Goal: Task Accomplishment & Management: Manage account settings

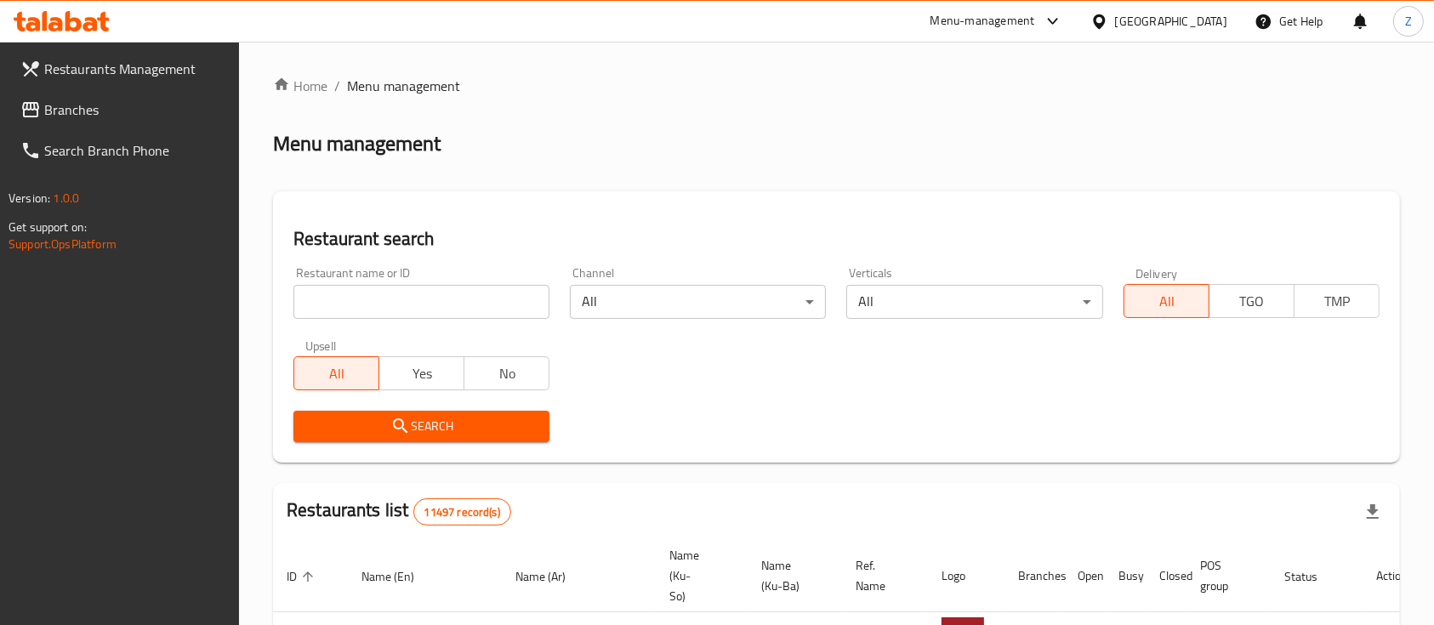
click at [388, 307] on input "search" at bounding box center [421, 302] width 256 height 34
paste input "[PERSON_NAME]"
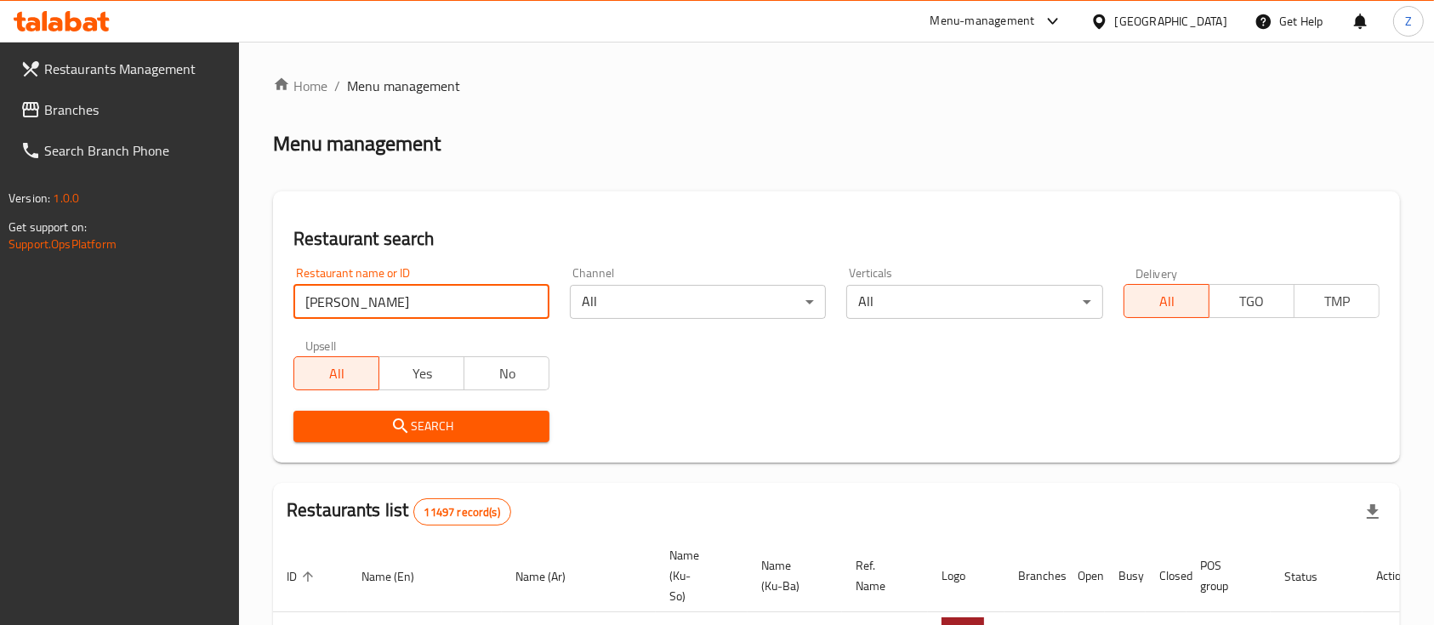
type input "[PERSON_NAME]"
click button "Search" at bounding box center [421, 426] width 256 height 31
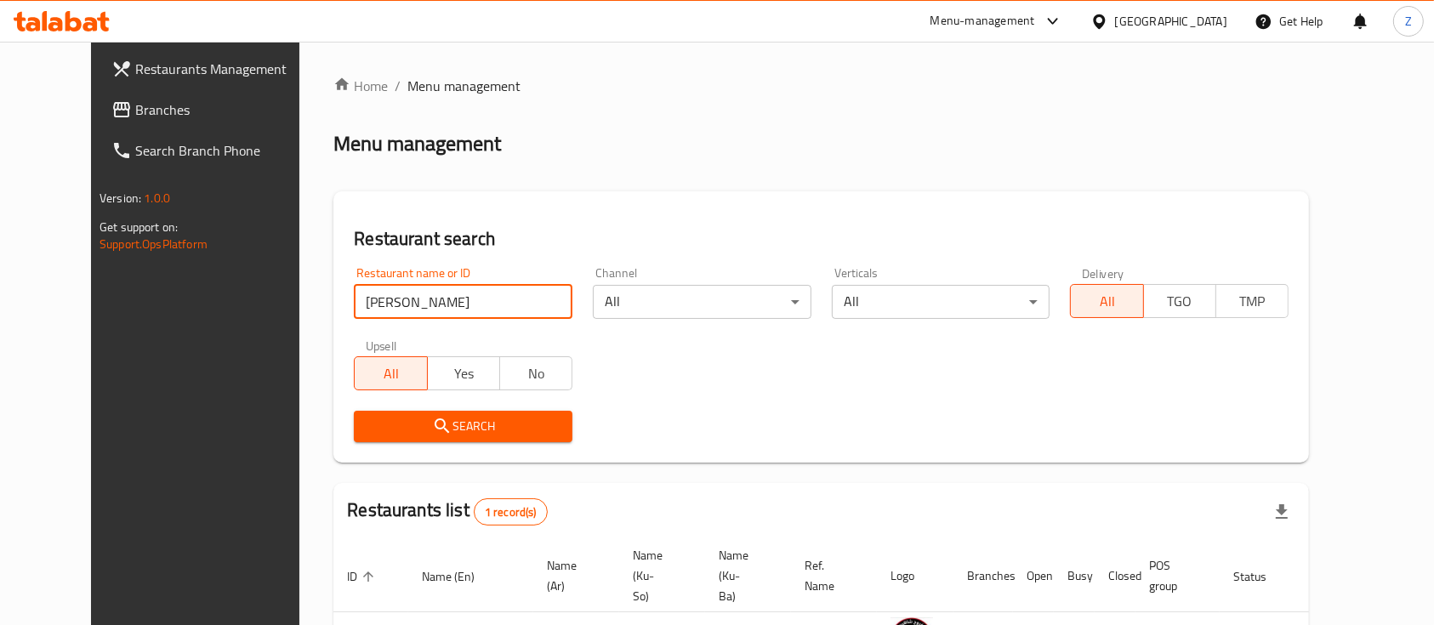
scroll to position [118, 0]
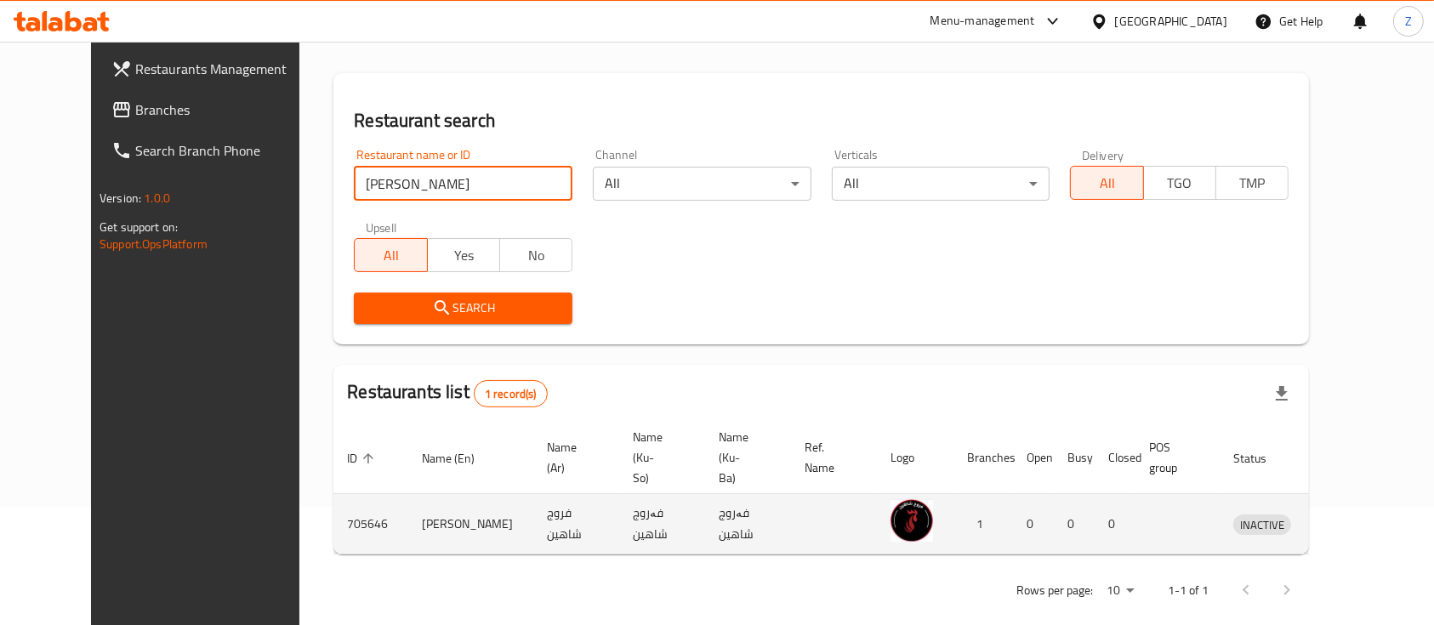
click at [1345, 514] on icon "enhanced table" at bounding box center [1335, 524] width 20 height 20
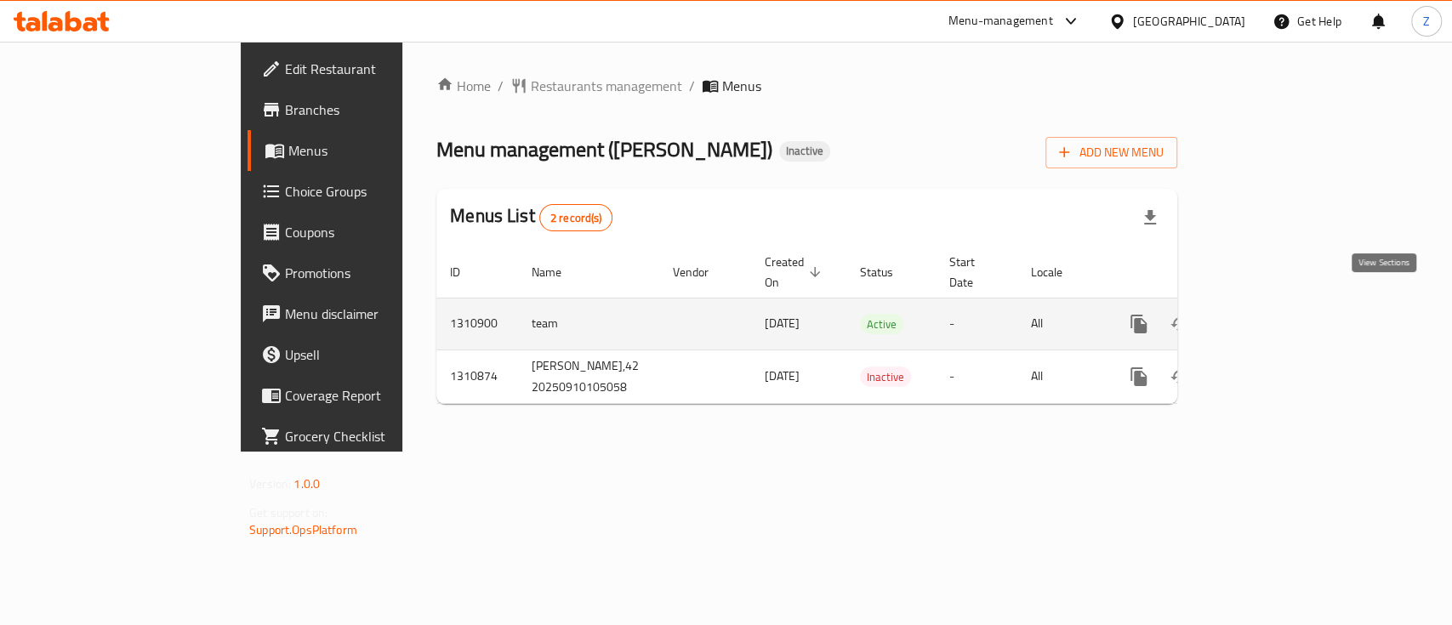
click at [1282, 304] on link "enhanced table" at bounding box center [1261, 324] width 41 height 41
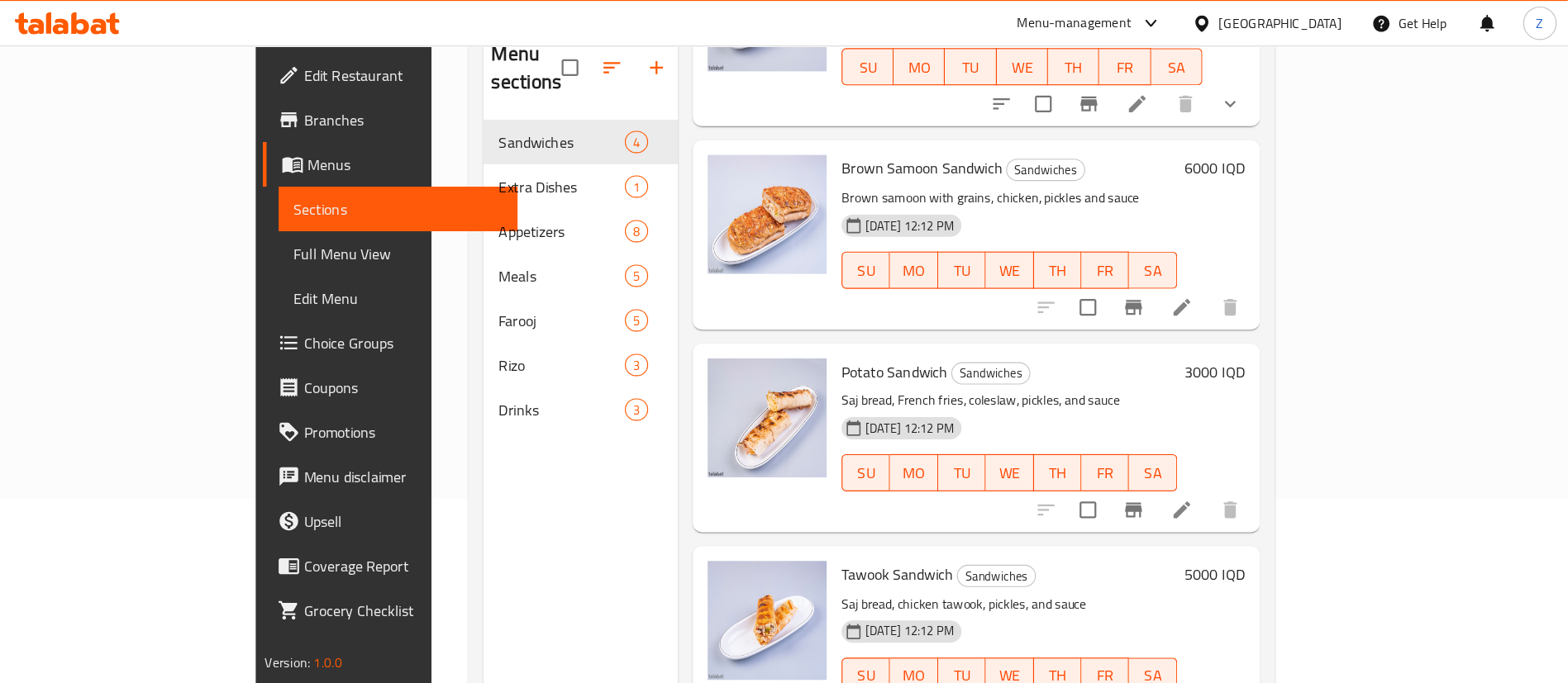
scroll to position [80, 0]
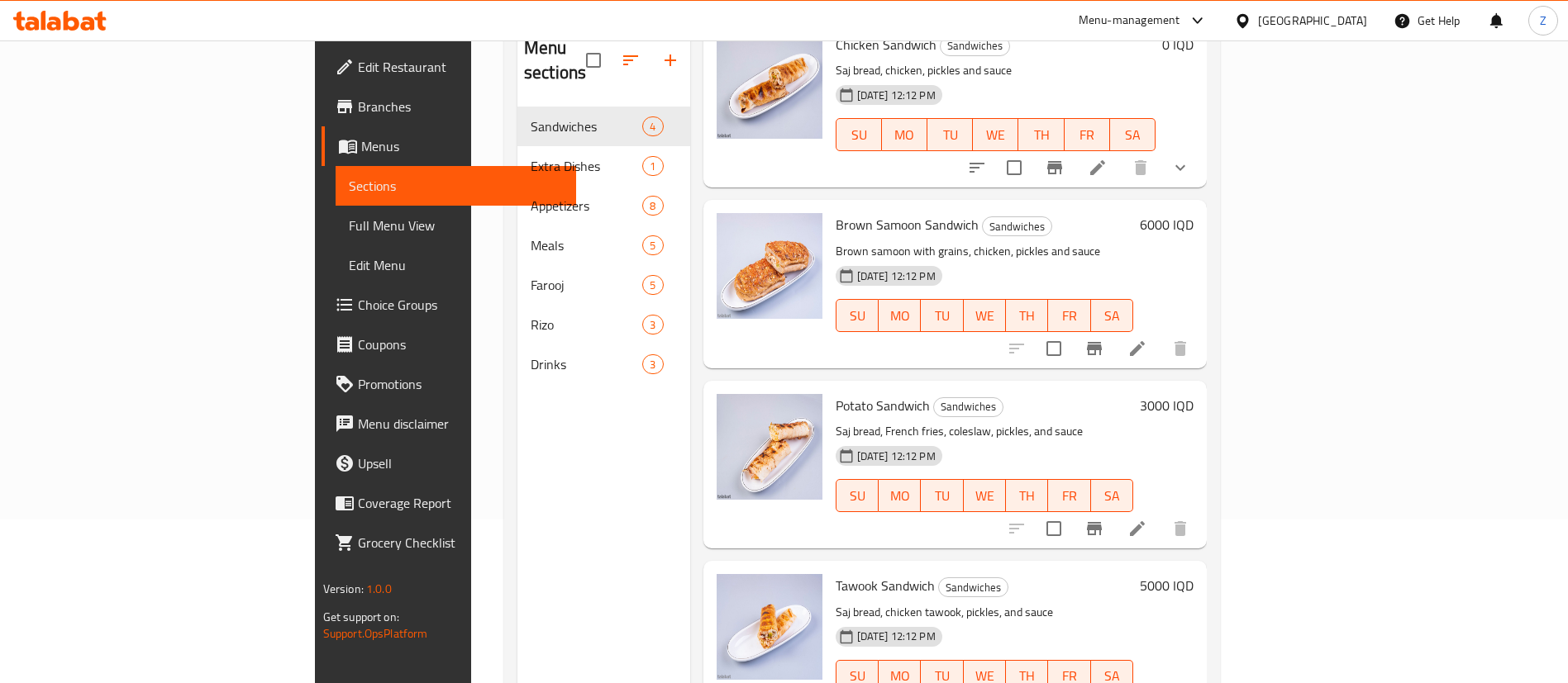
drag, startPoint x: 1368, startPoint y: 0, endPoint x: 429, endPoint y: 147, distance: 950.4
click at [531, 156] on span "Extra Dishes" at bounding box center [586, 166] width 112 height 19
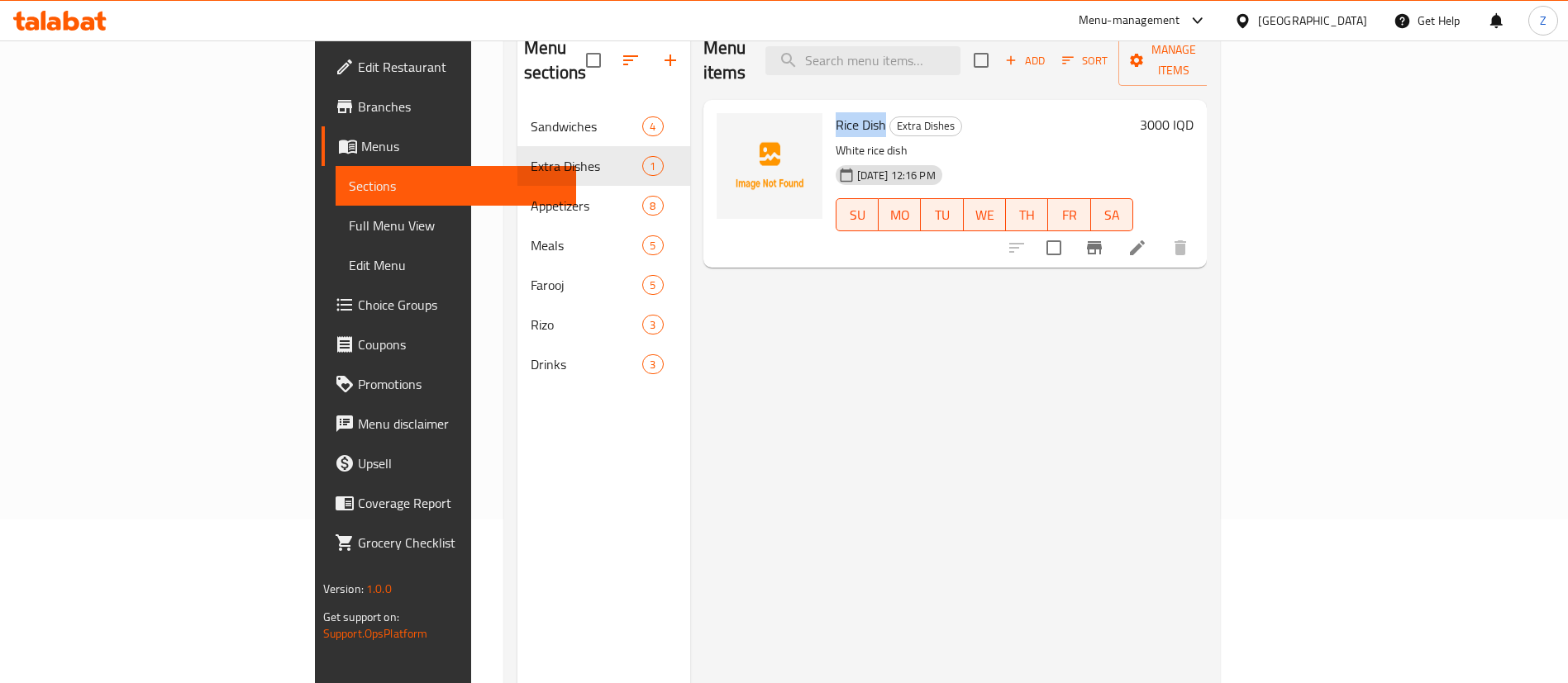
drag, startPoint x: 760, startPoint y: 104, endPoint x: 805, endPoint y: 108, distance: 45.2
click at [836, 113] on span "Rice Dish" at bounding box center [861, 125] width 51 height 25
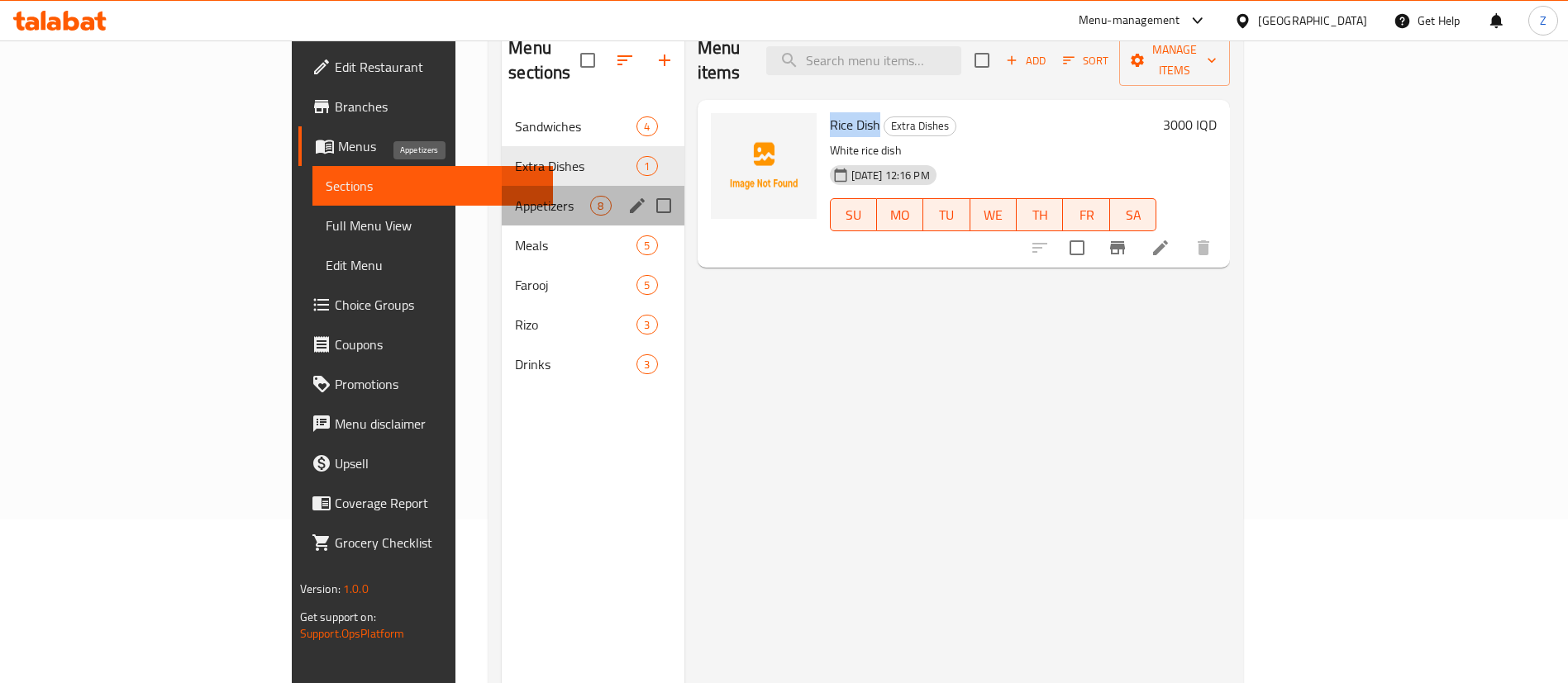
click at [515, 196] on span "Appetizers" at bounding box center [552, 206] width 75 height 19
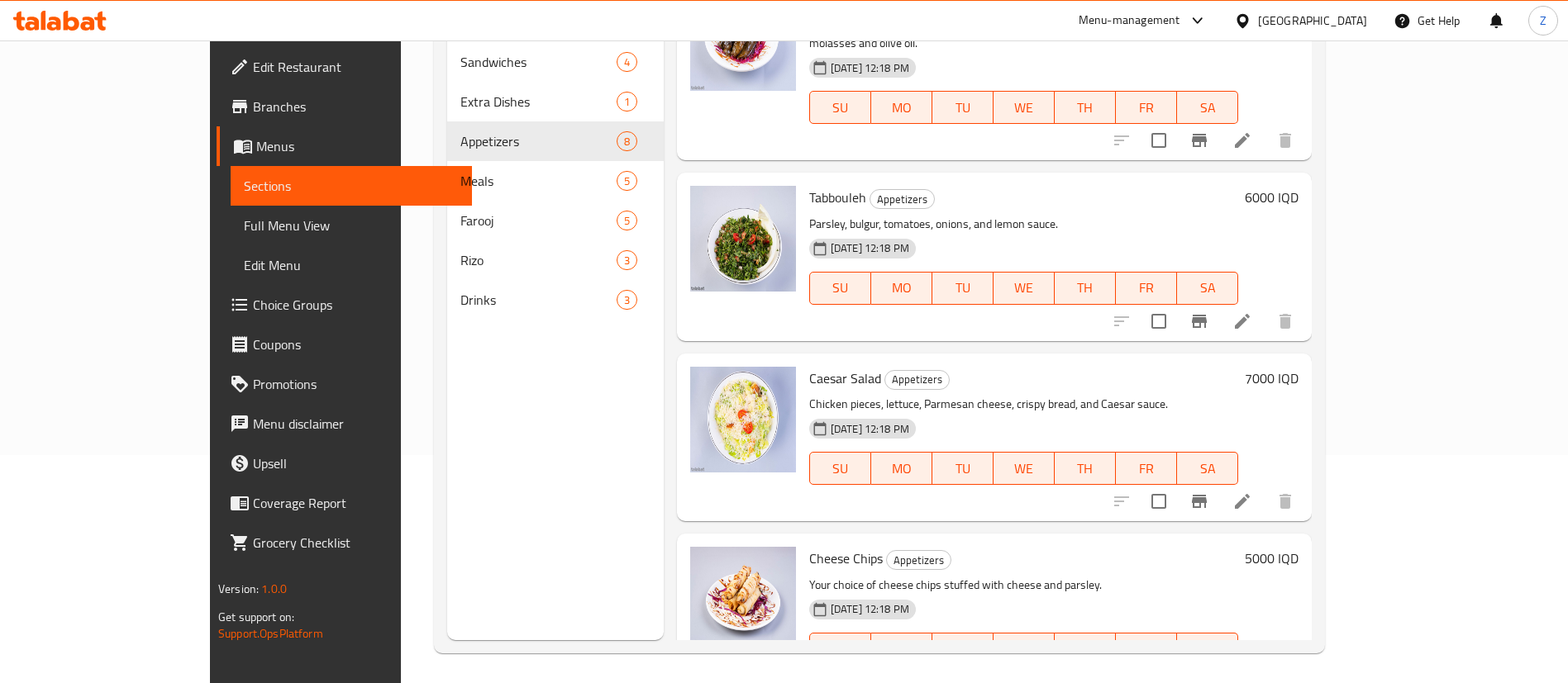
scroll to position [231, 0]
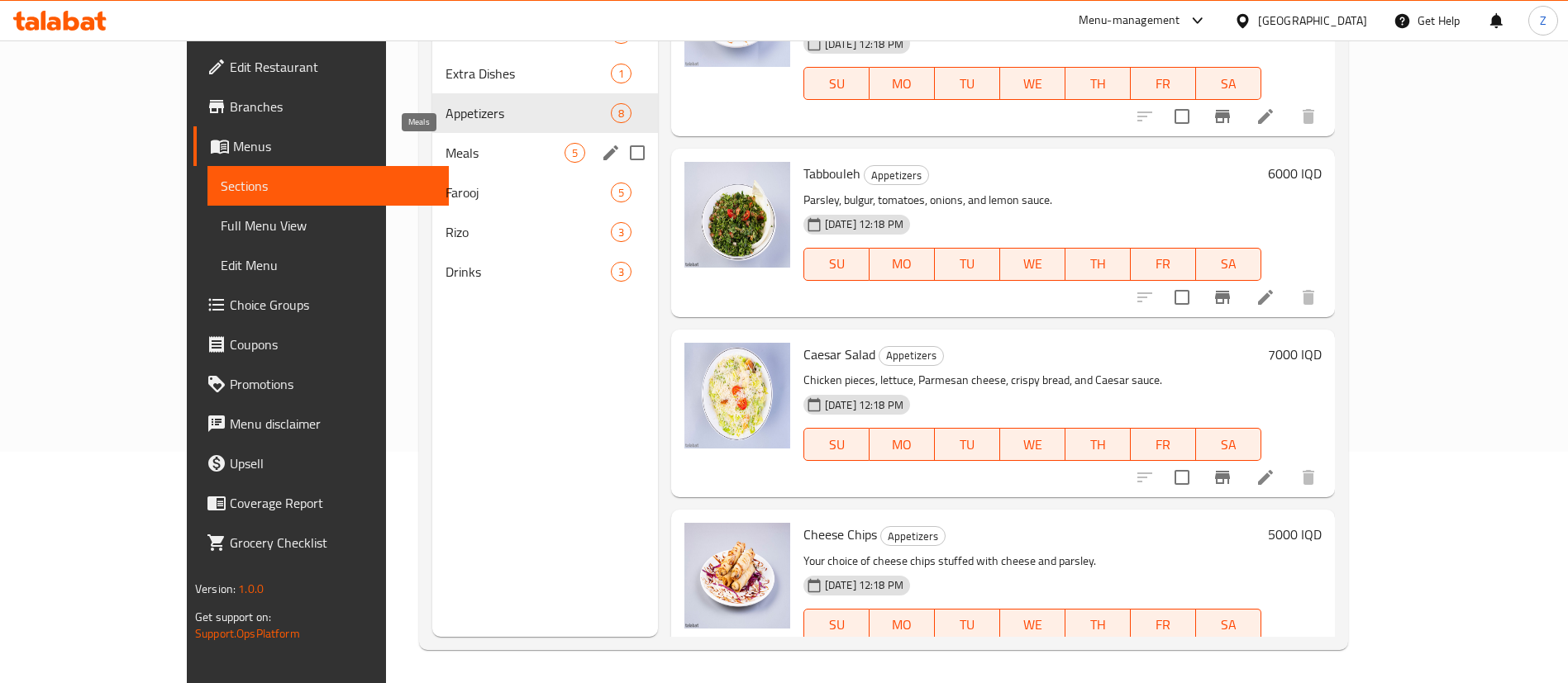
click at [445, 147] on span "Meals" at bounding box center [505, 153] width 119 height 19
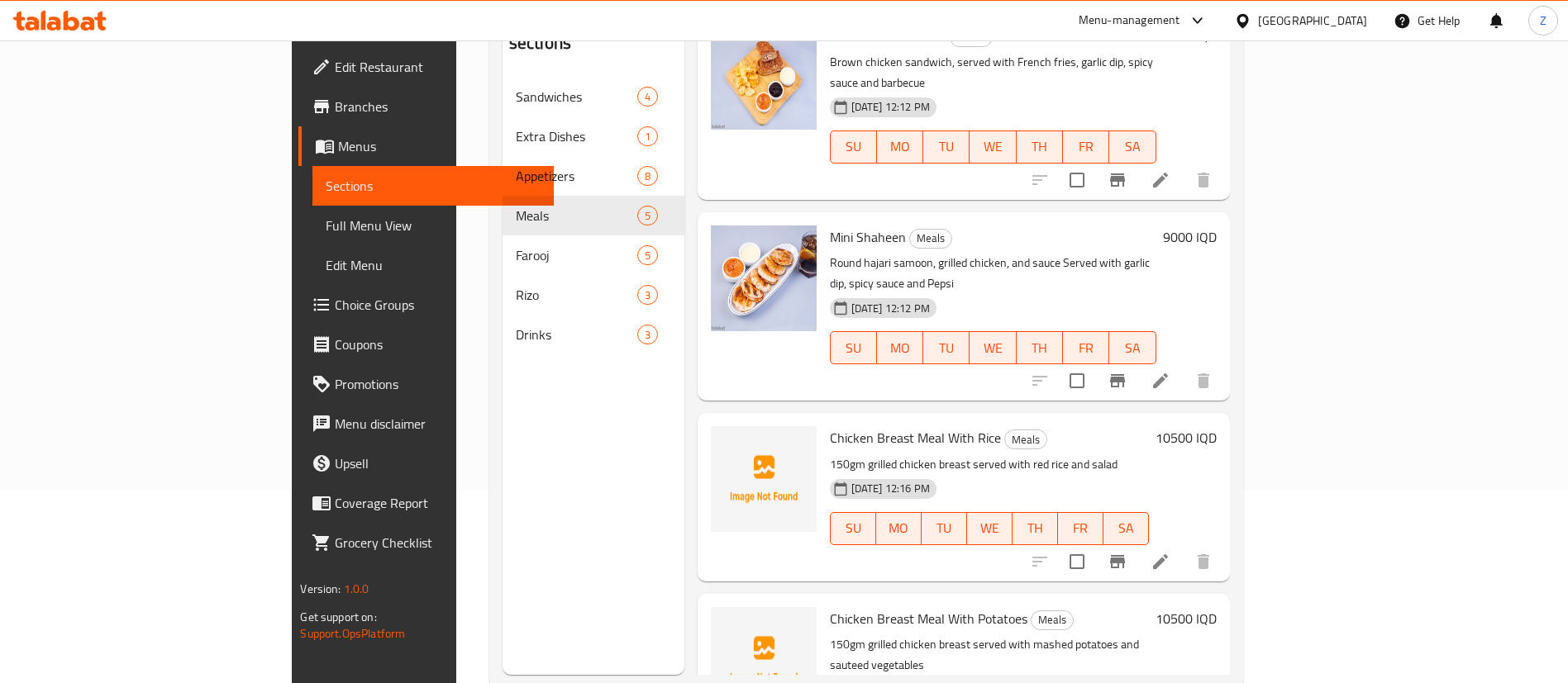
scroll to position [231, 0]
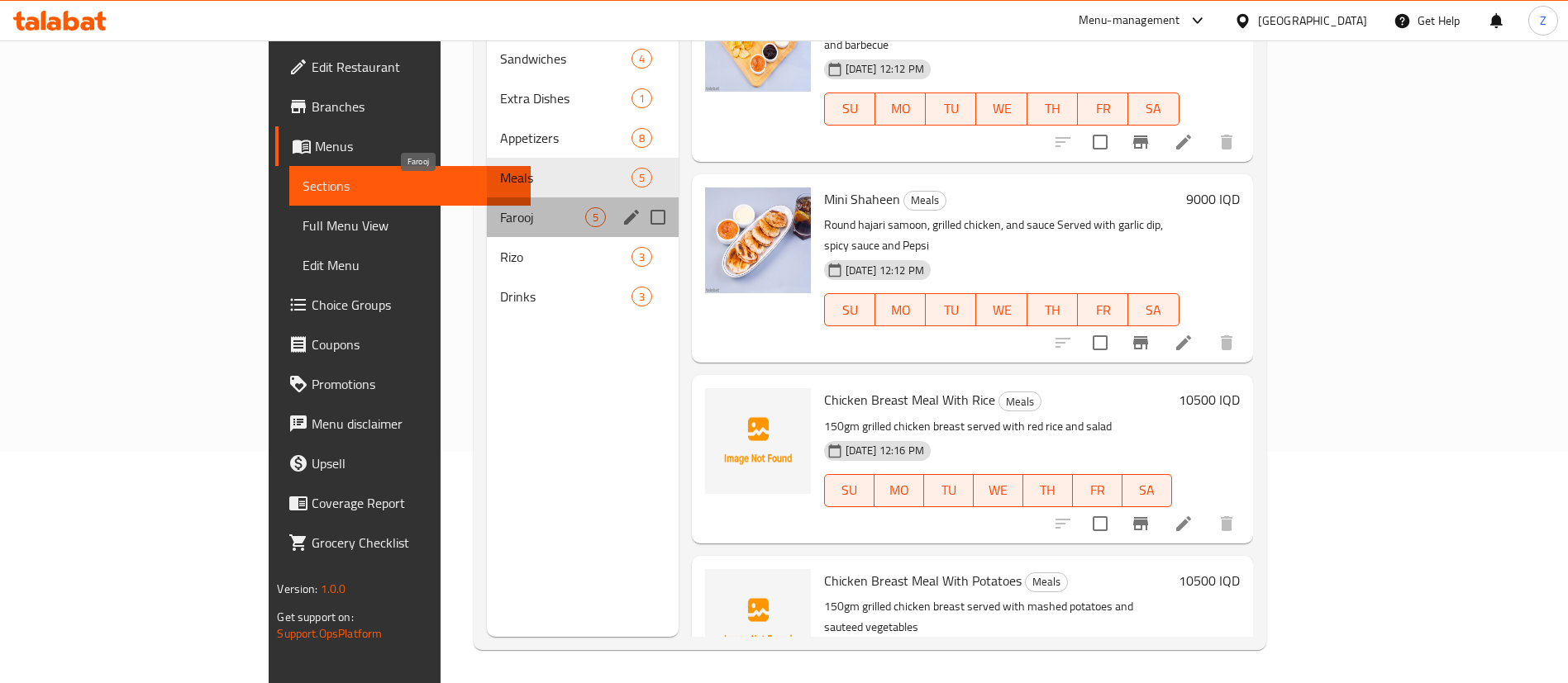
click at [501, 207] on span "Farooj" at bounding box center [542, 217] width 85 height 19
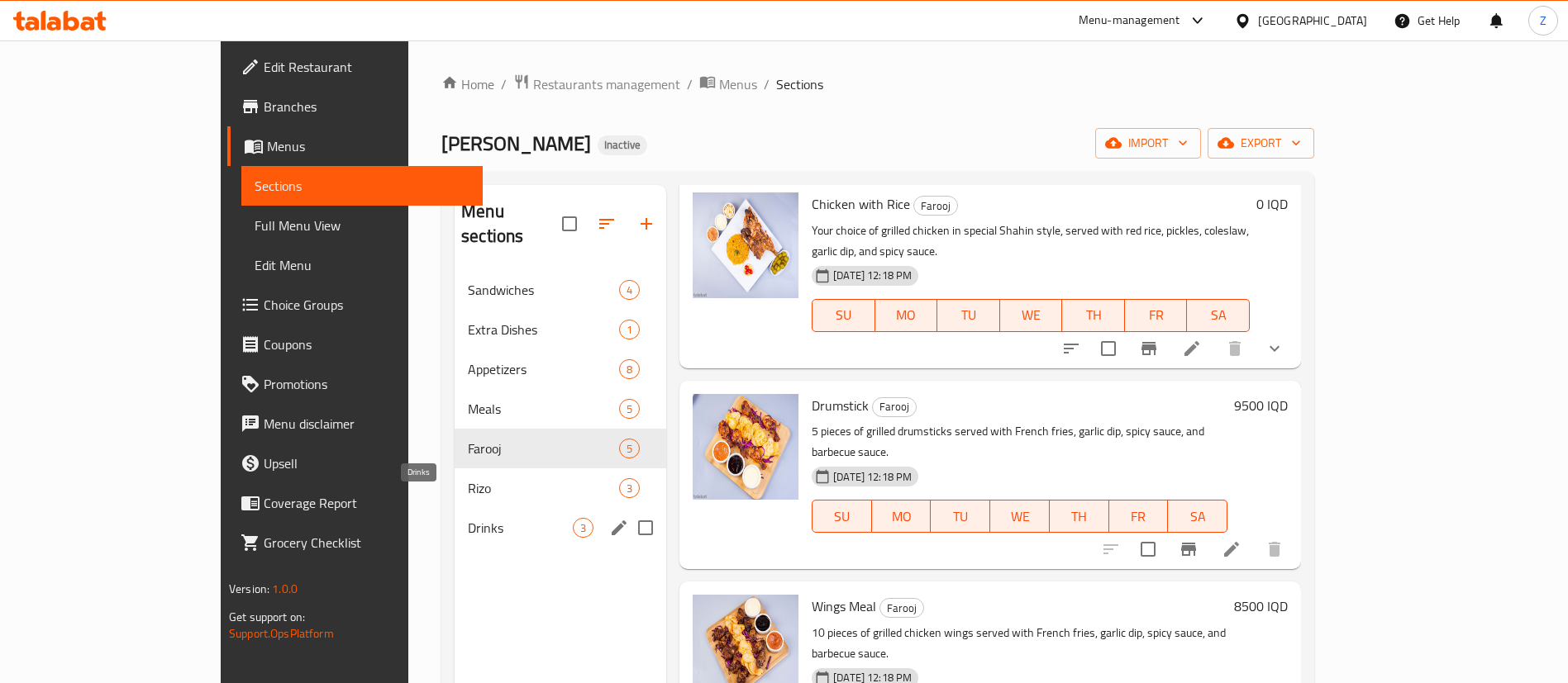
click at [483, 518] on span "Drinks" at bounding box center [520, 528] width 105 height 19
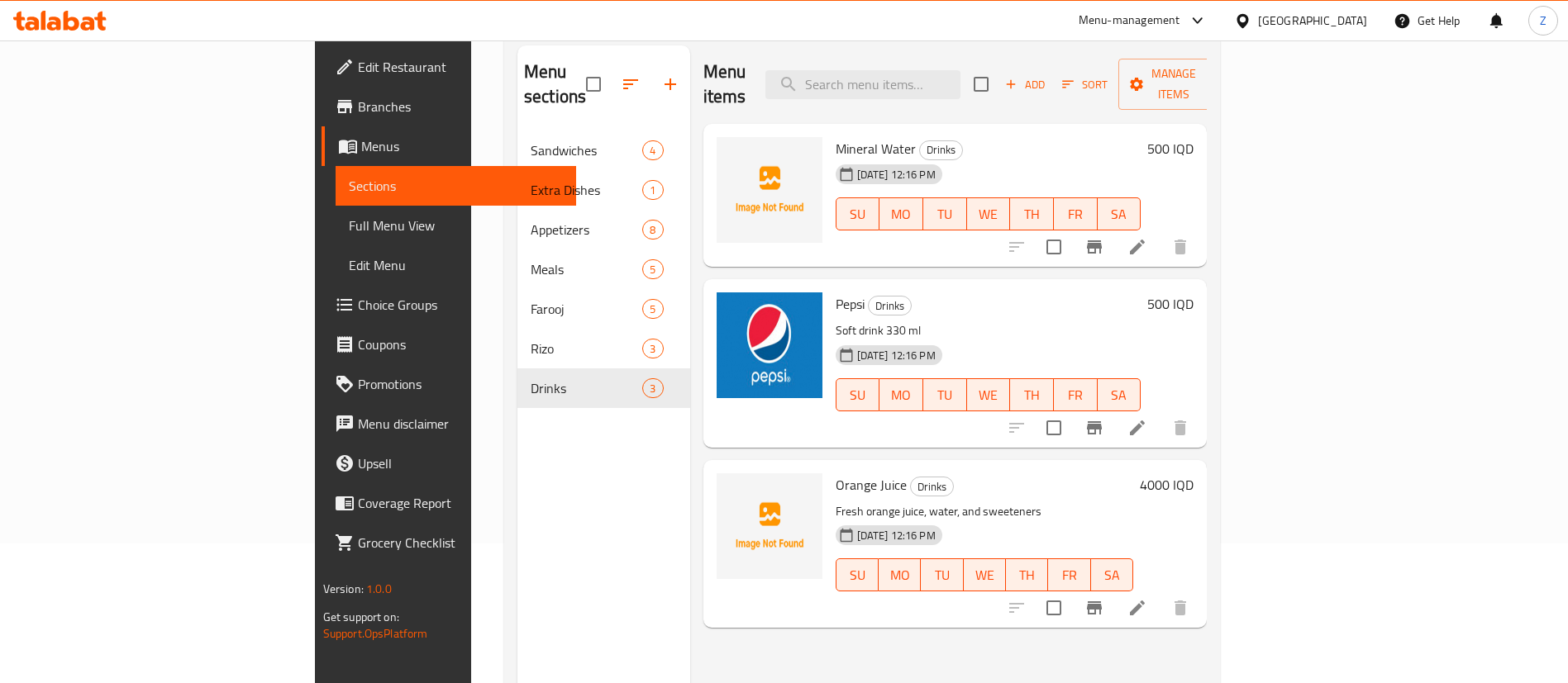
scroll to position [155, 0]
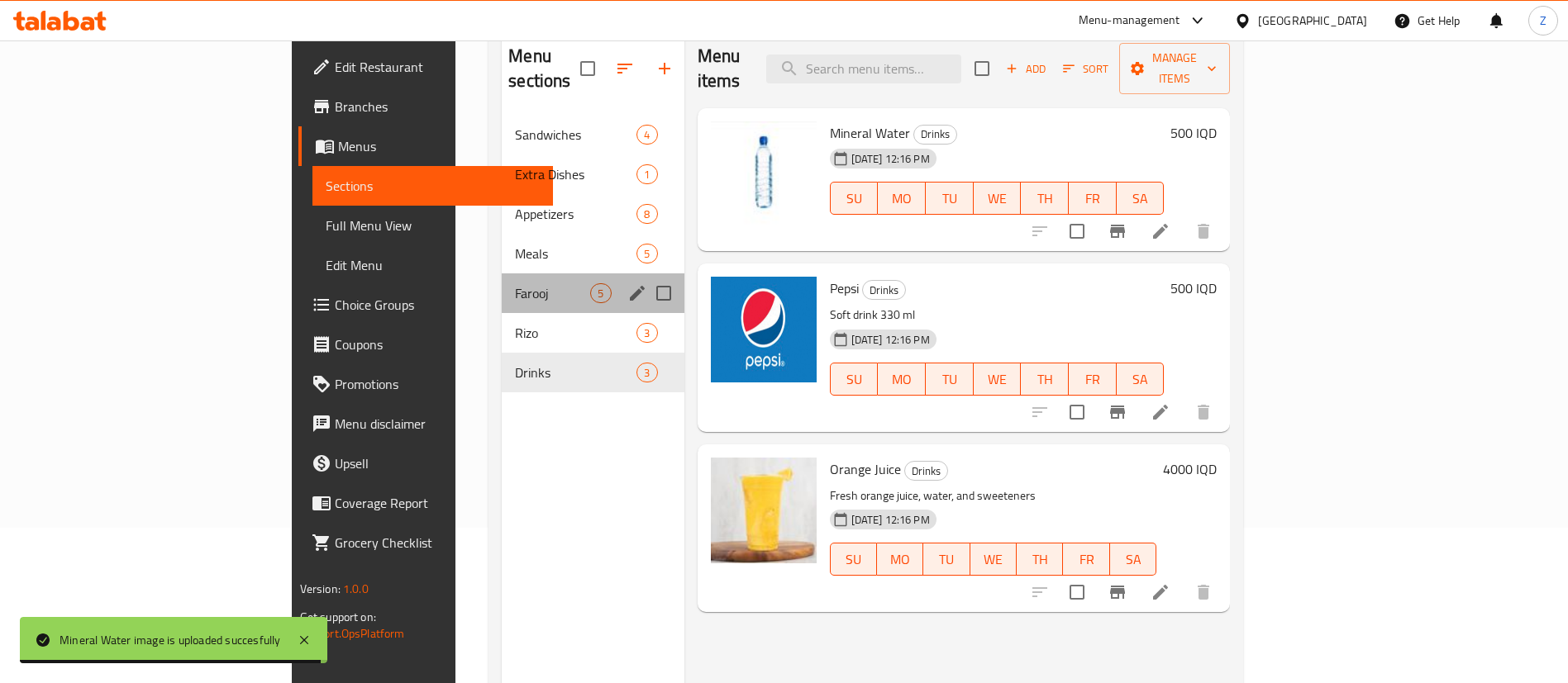
click at [502, 280] on div "Farooj 5" at bounding box center [592, 293] width 182 height 40
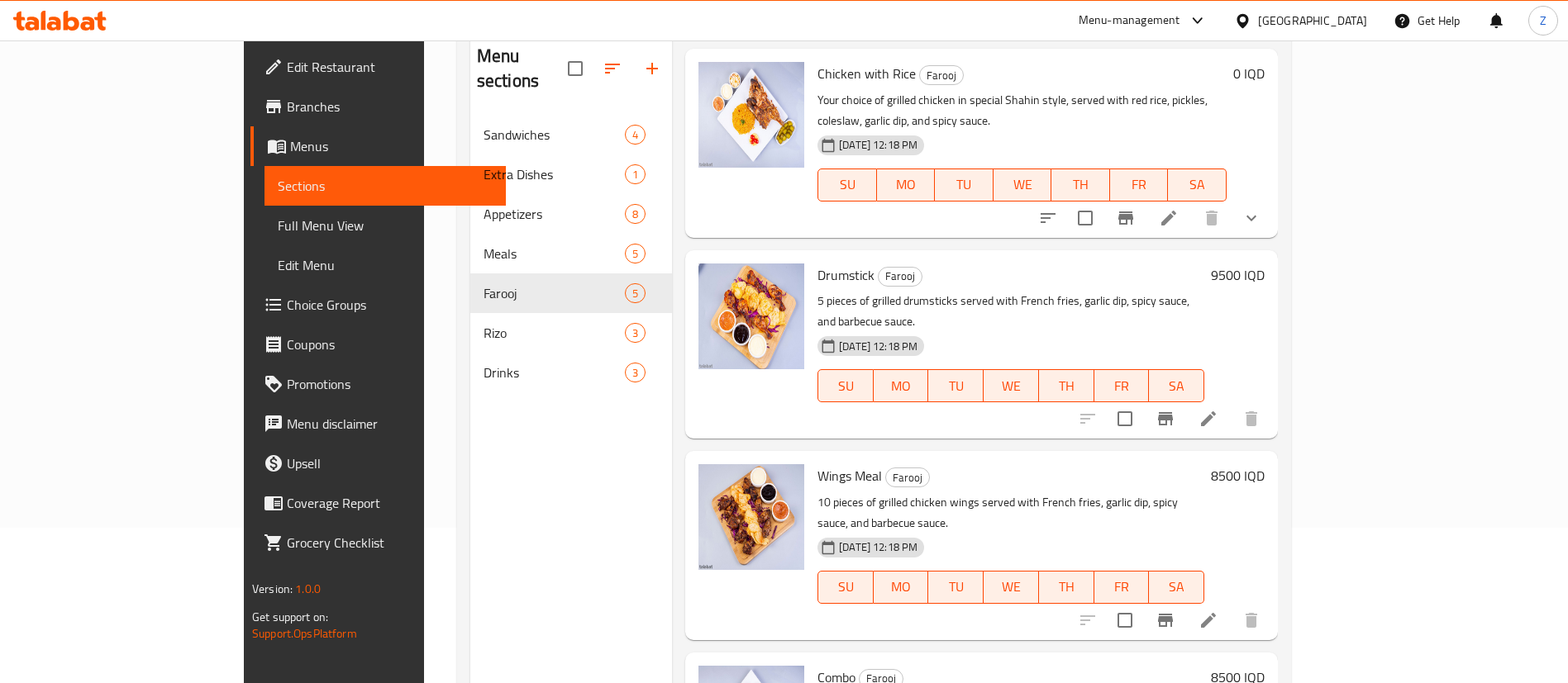
scroll to position [231, 0]
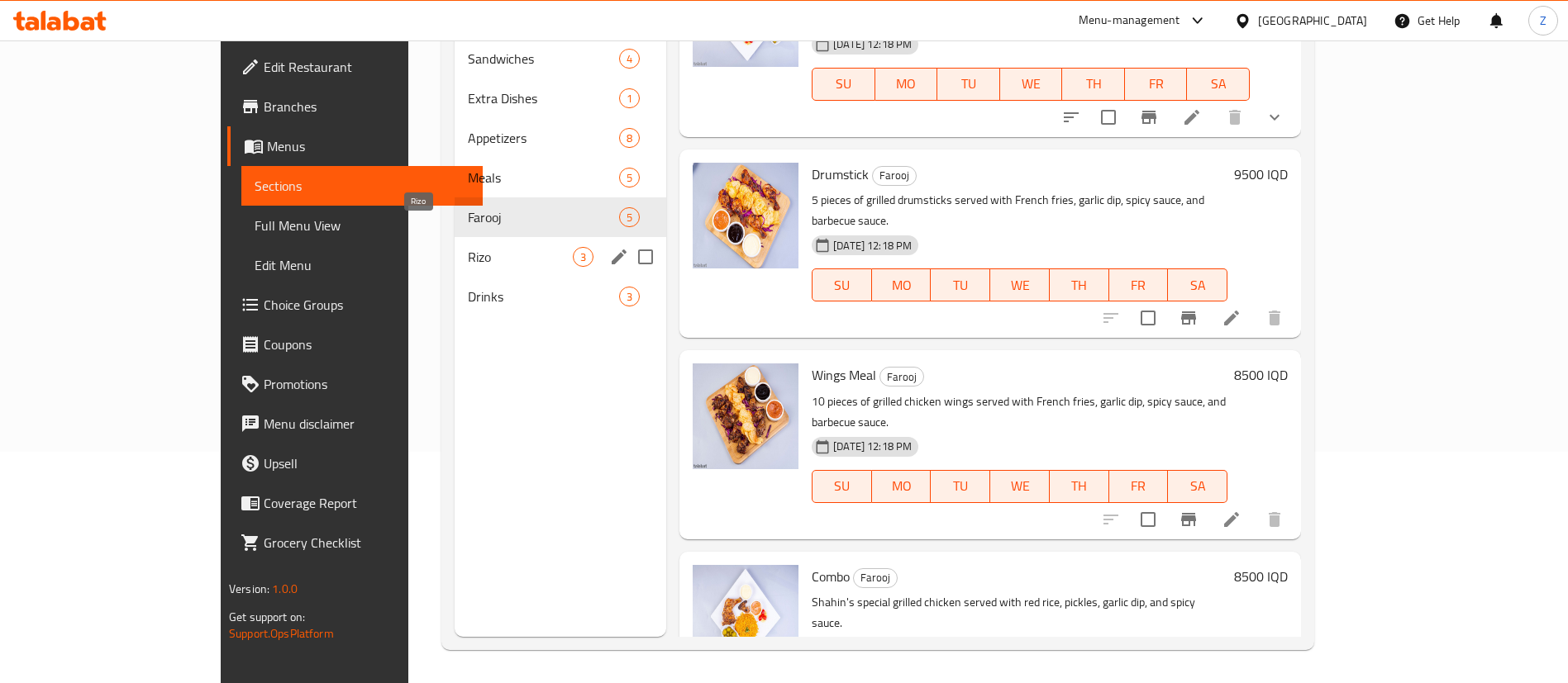
click at [468, 247] on span "Rizo" at bounding box center [520, 256] width 105 height 19
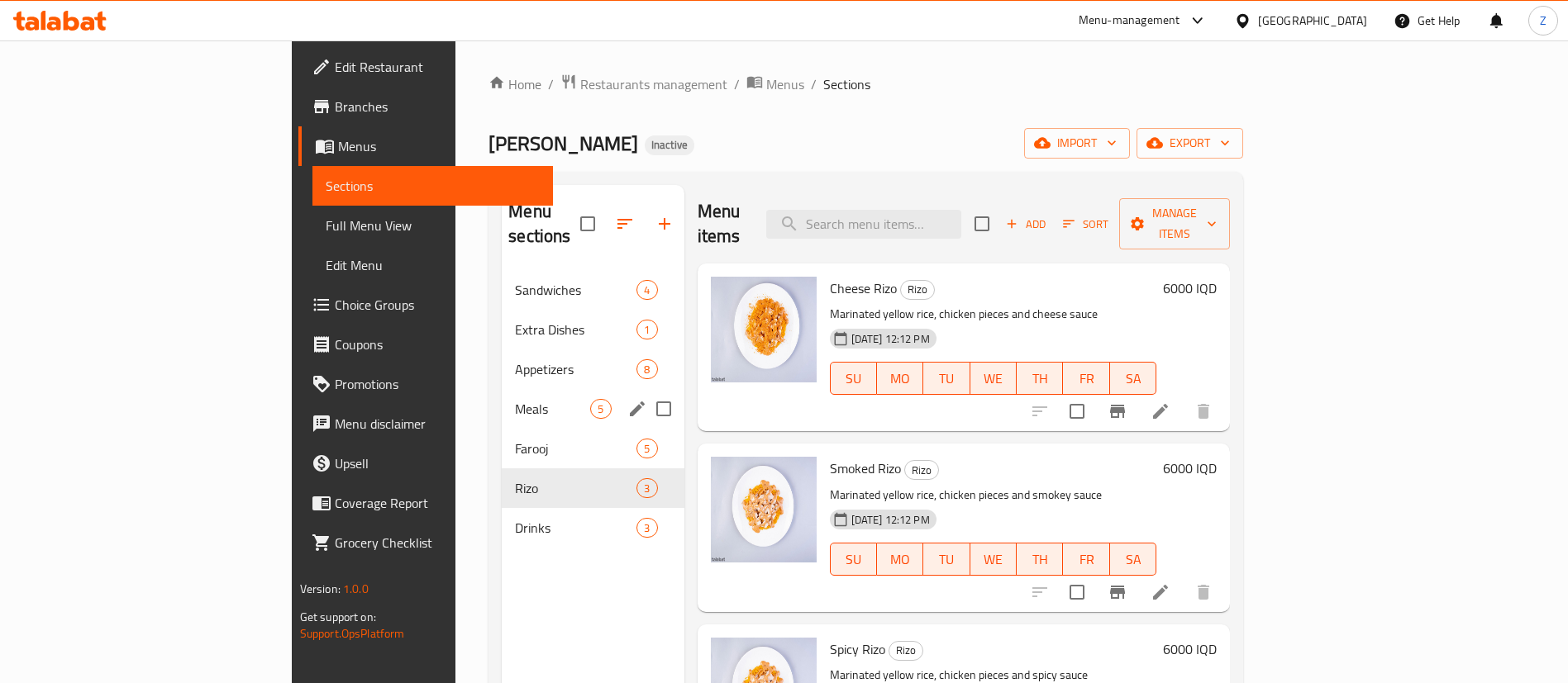
click at [502, 398] on div "Meals 5" at bounding box center [592, 409] width 182 height 40
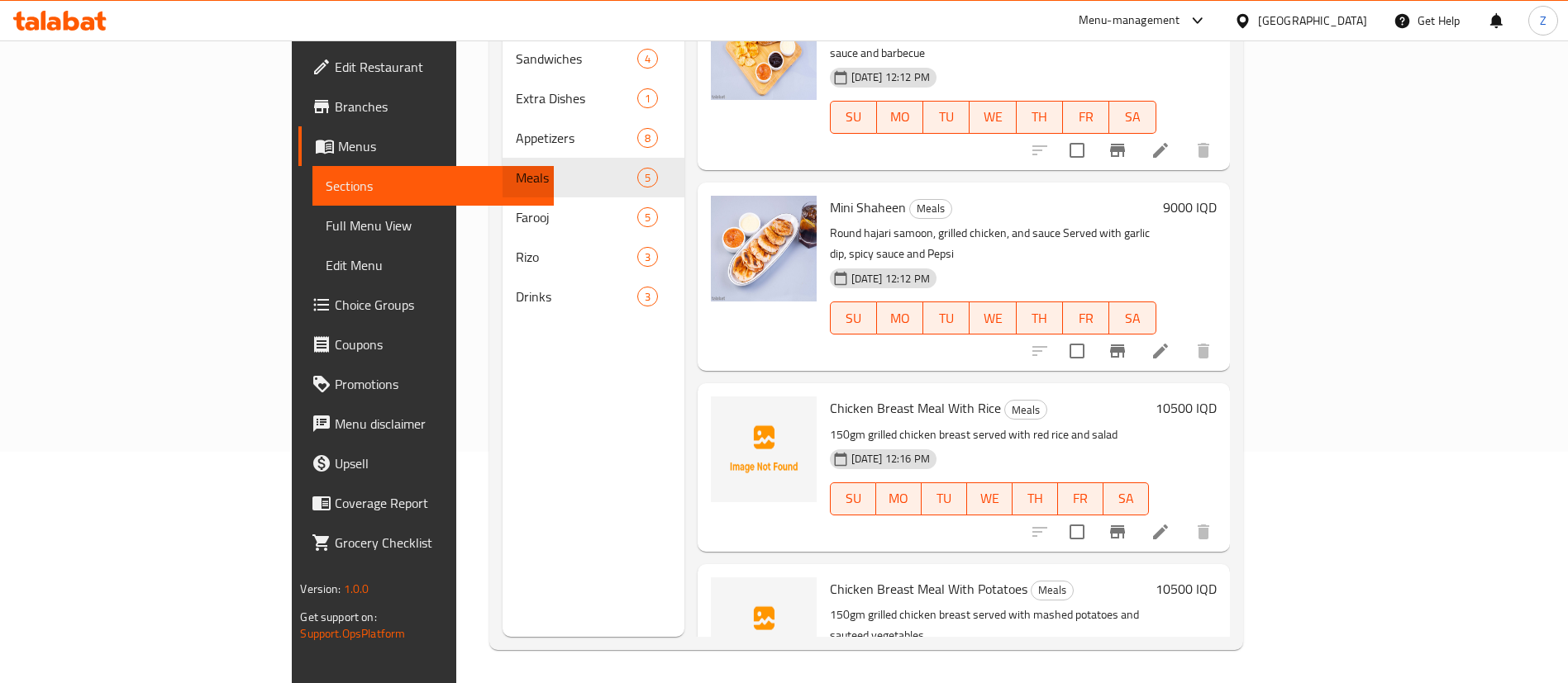
scroll to position [260, 0]
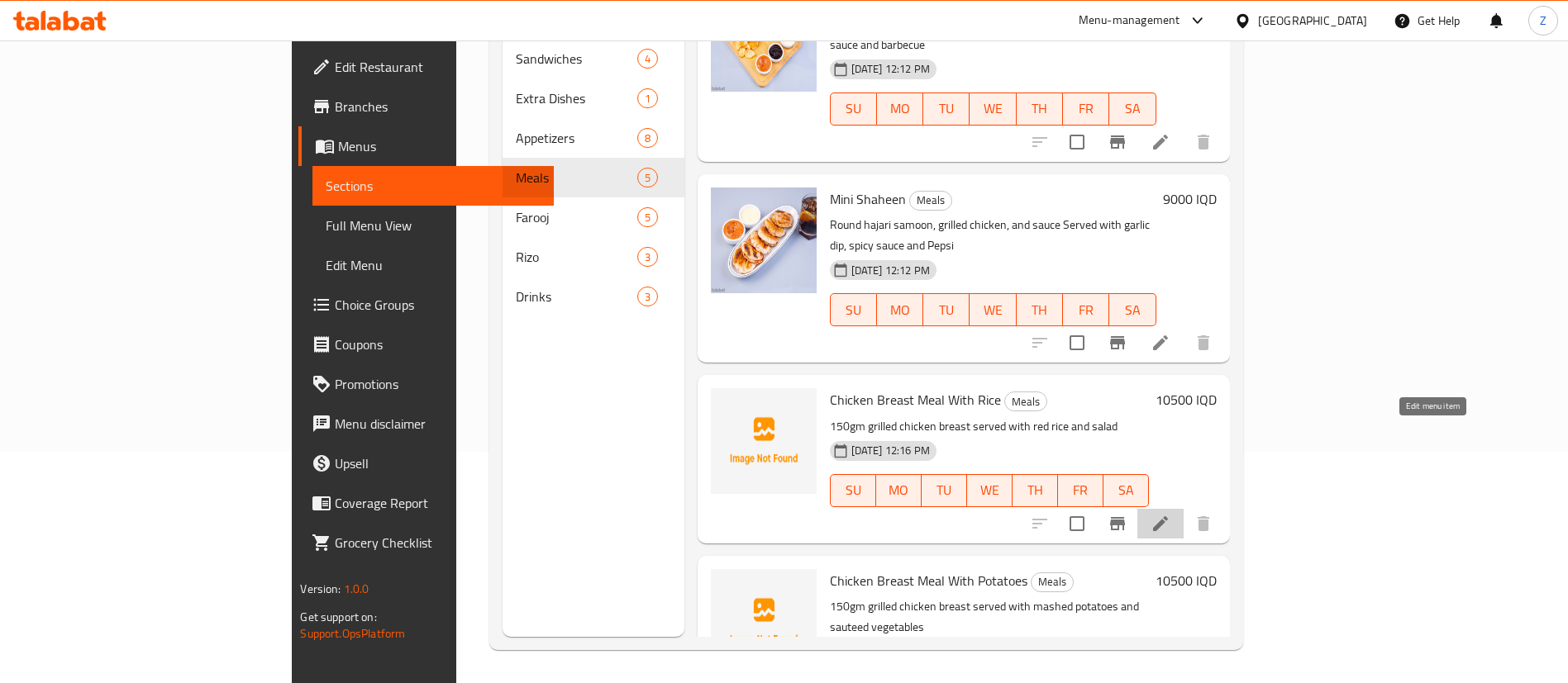
click at [1170, 514] on icon at bounding box center [1161, 524] width 19 height 19
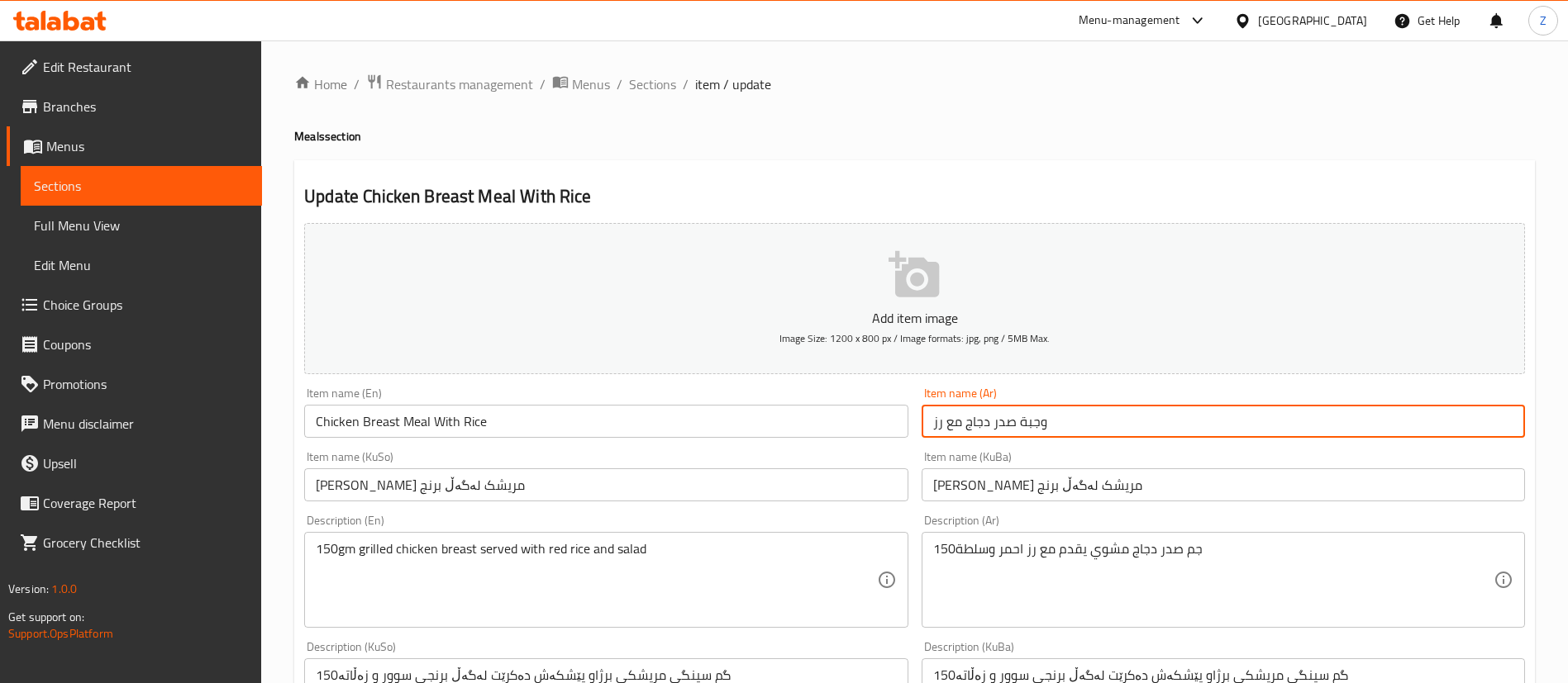
drag, startPoint x: 1075, startPoint y: 430, endPoint x: 908, endPoint y: 419, distance: 167.4
click at [908, 419] on div "Add item image Image Size: 1200 x 800 px / Image formats: jpg, png / 5MB Max. I…" at bounding box center [915, 667] width 1235 height 903
click at [648, 76] on span "Sections" at bounding box center [652, 85] width 47 height 19
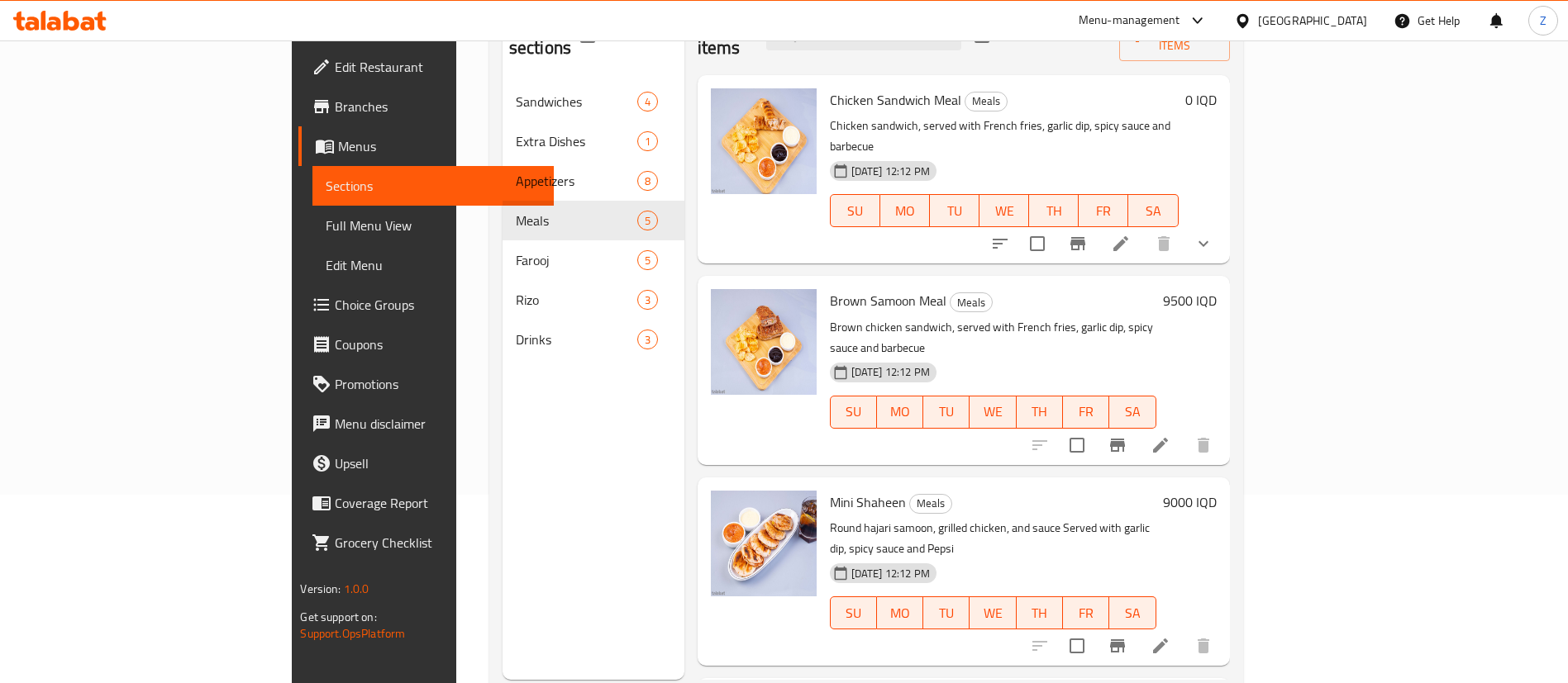
scroll to position [231, 0]
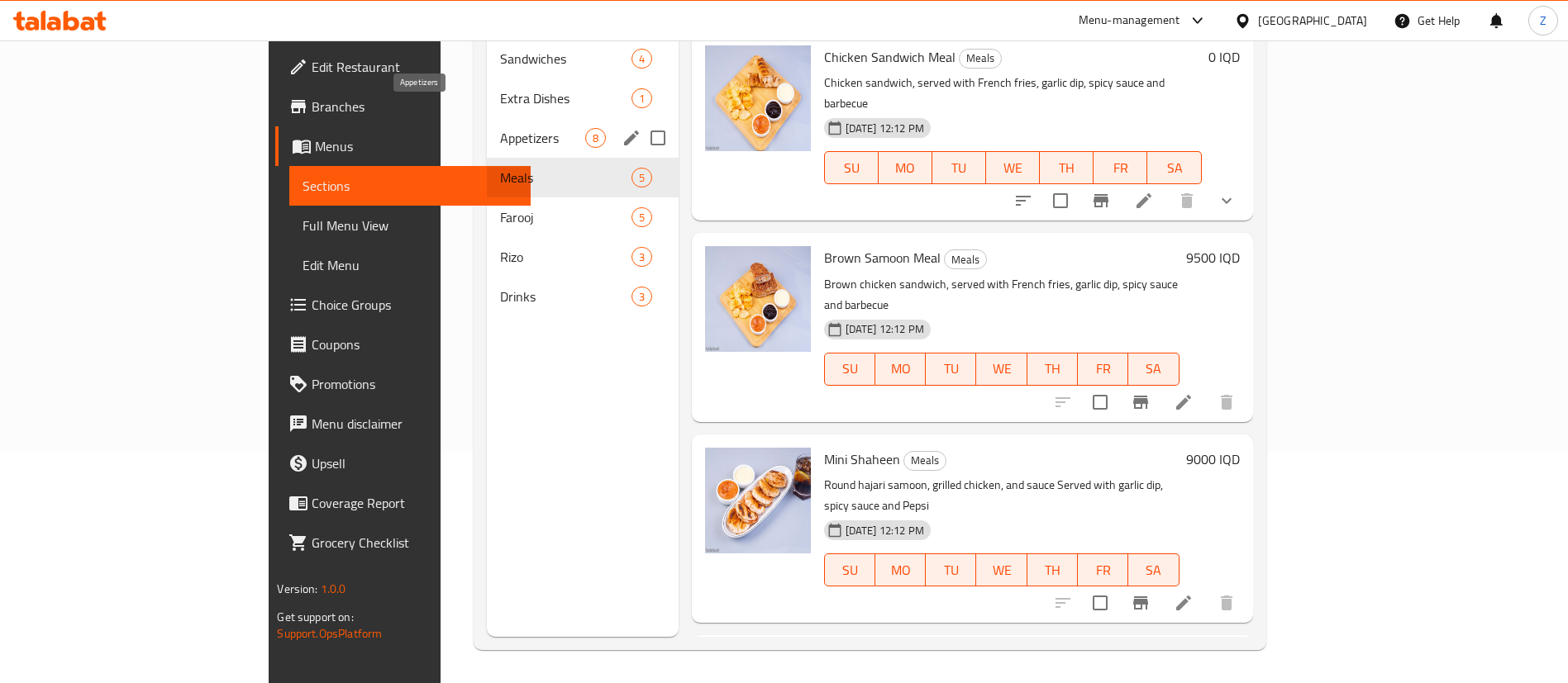
click at [501, 128] on span "Appetizers" at bounding box center [542, 138] width 85 height 19
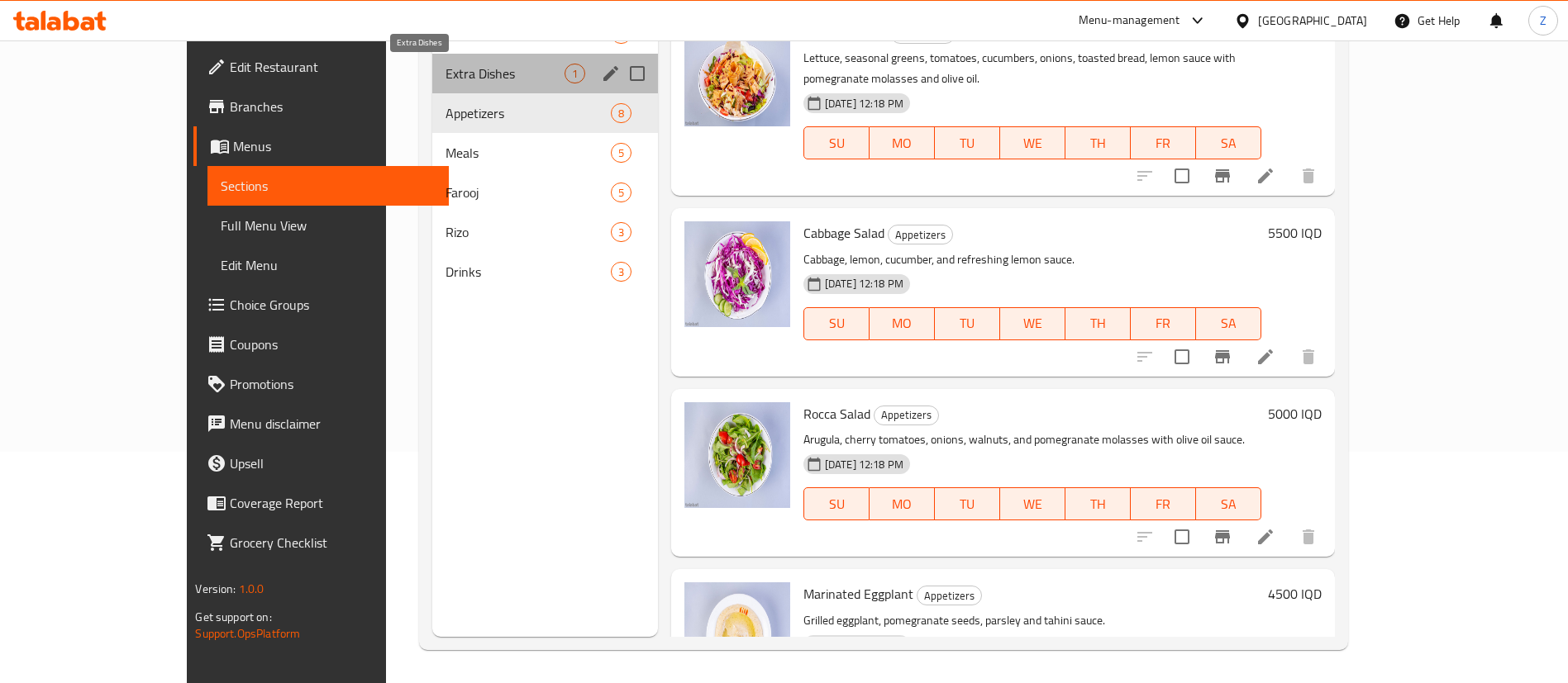
click at [445, 69] on span "Extra Dishes" at bounding box center [505, 73] width 119 height 19
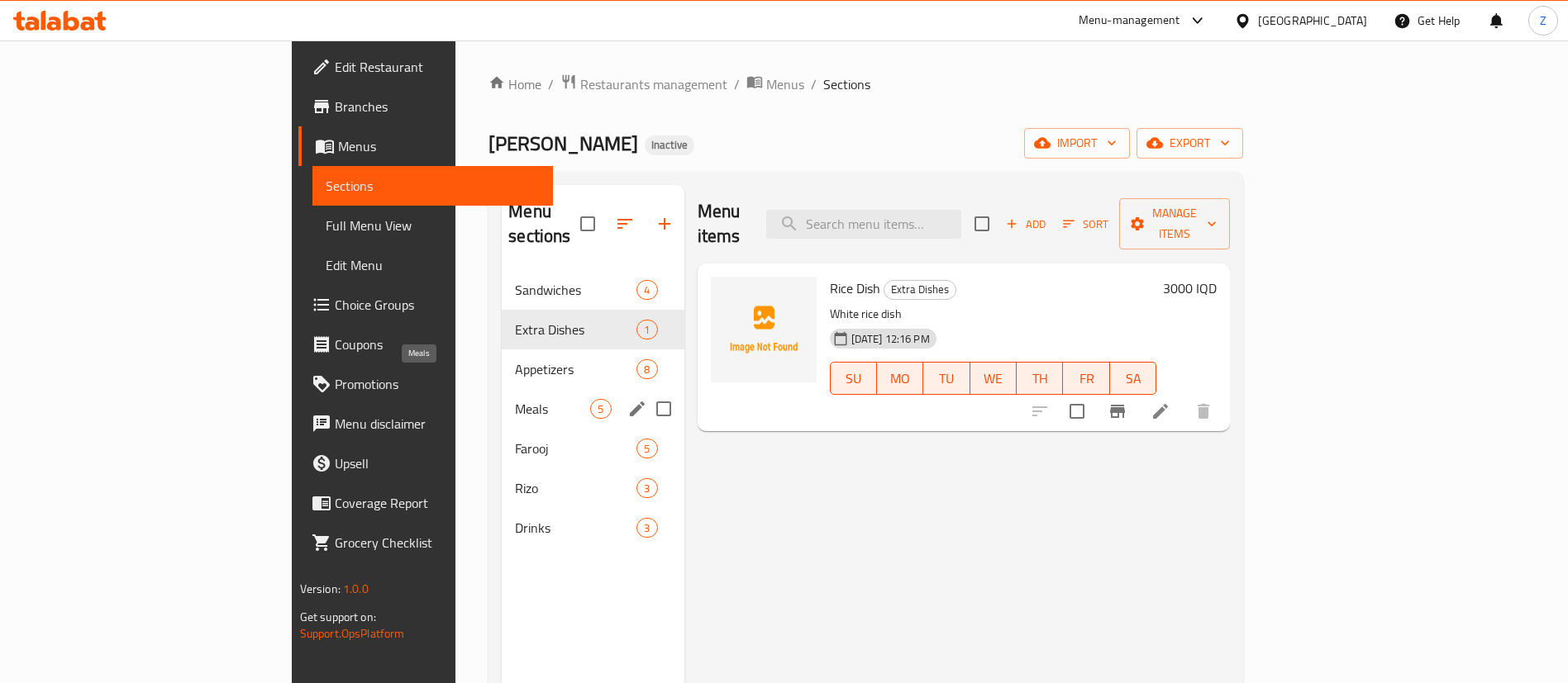
click at [515, 399] on span "Meals" at bounding box center [552, 409] width 75 height 19
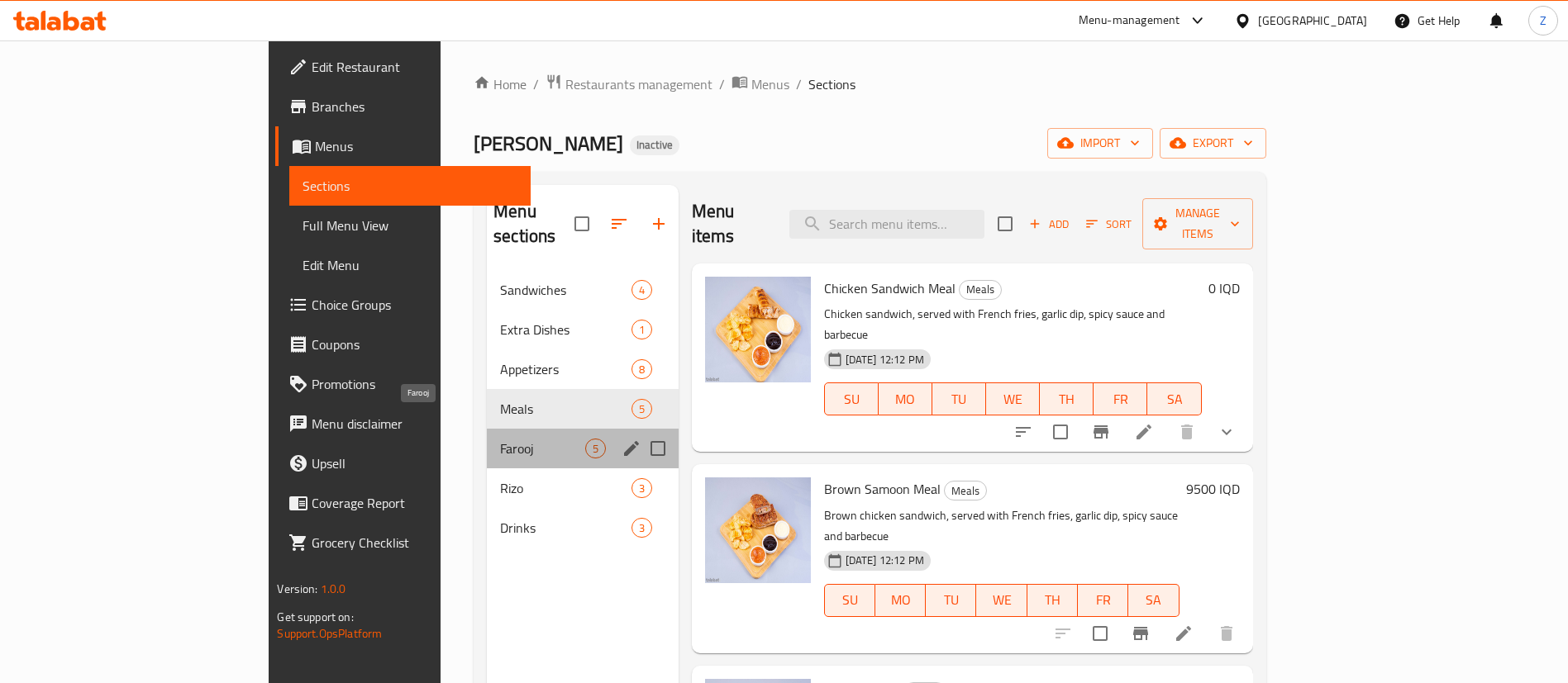
click at [501, 439] on span "Farooj" at bounding box center [542, 449] width 85 height 19
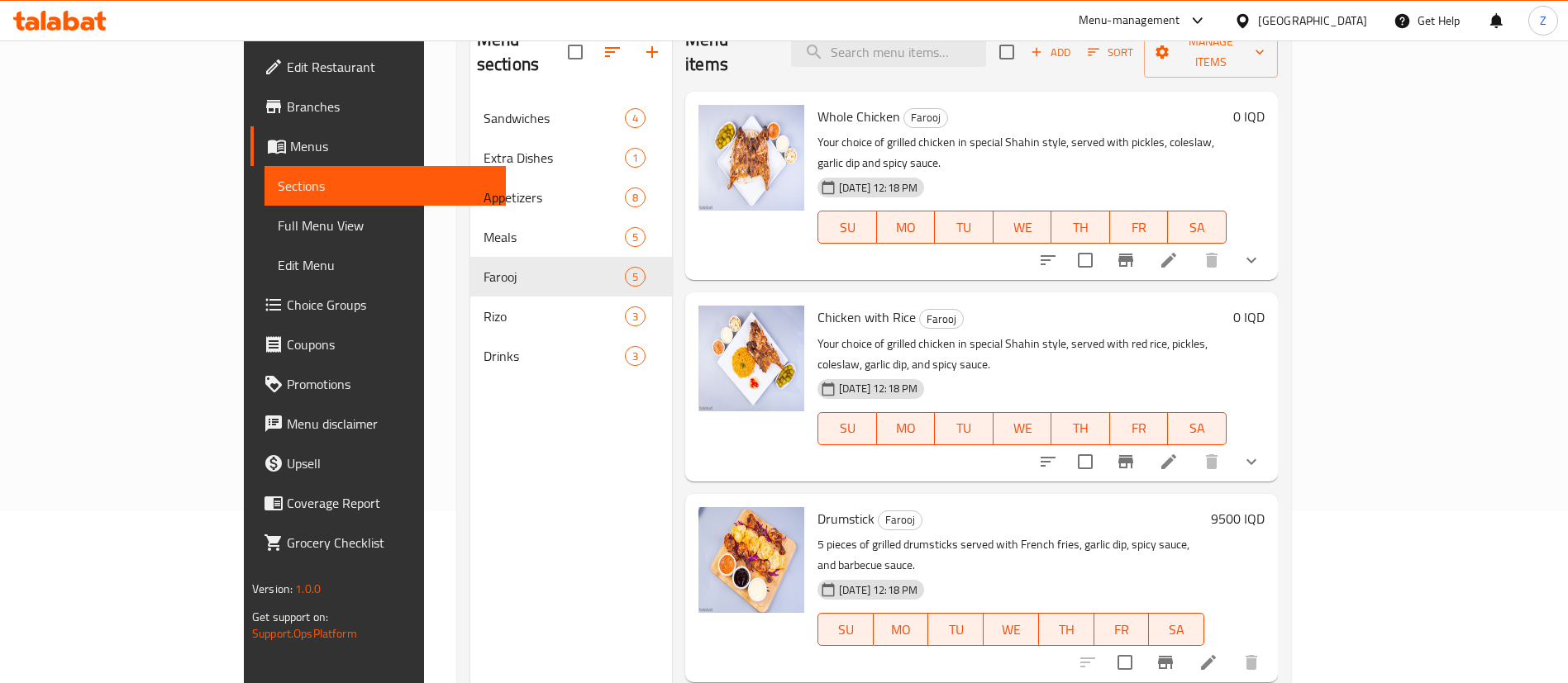
scroll to position [231, 0]
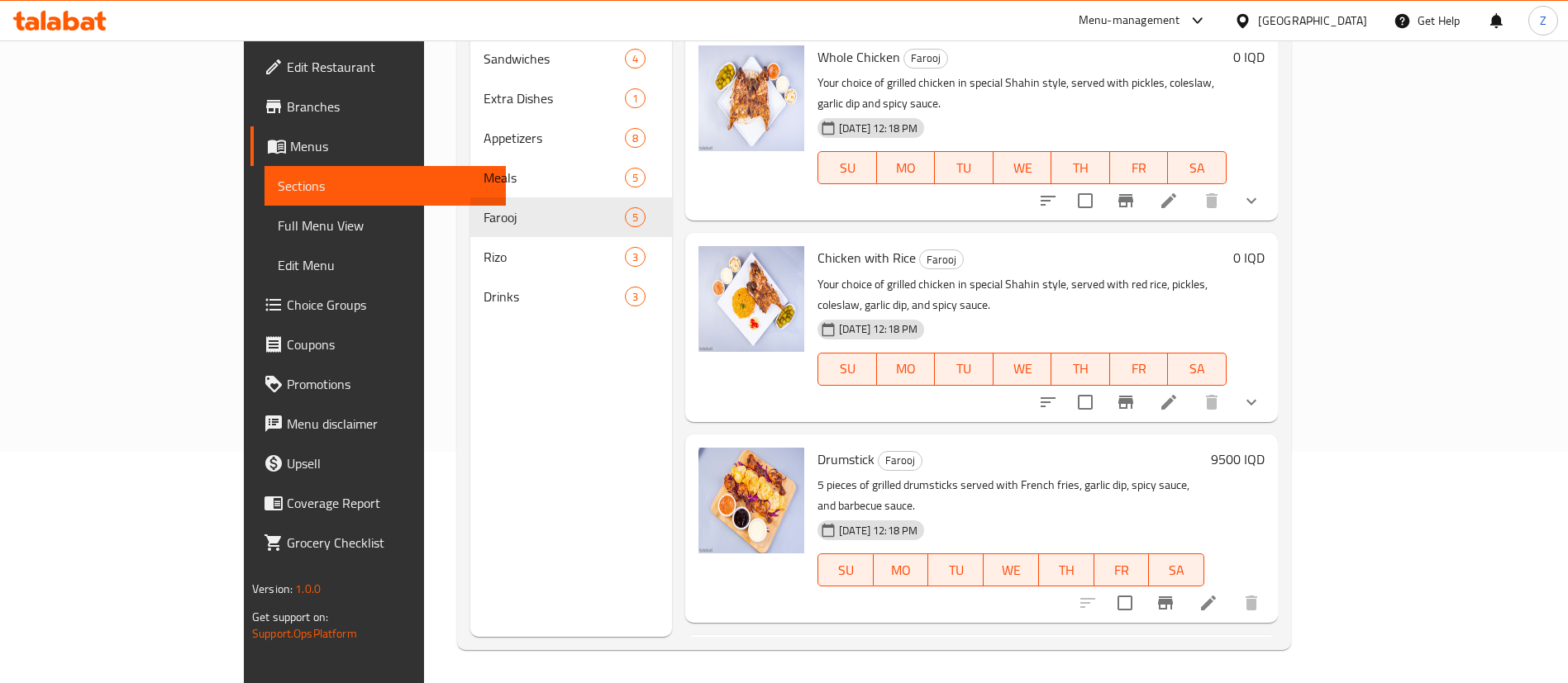
click at [1291, 585] on div "Menu sections Sandwiches 4 Extra Dishes 1 Appetizers 8 Meals 5 Farooj 5 [PERSON…" at bounding box center [874, 295] width 834 height 710
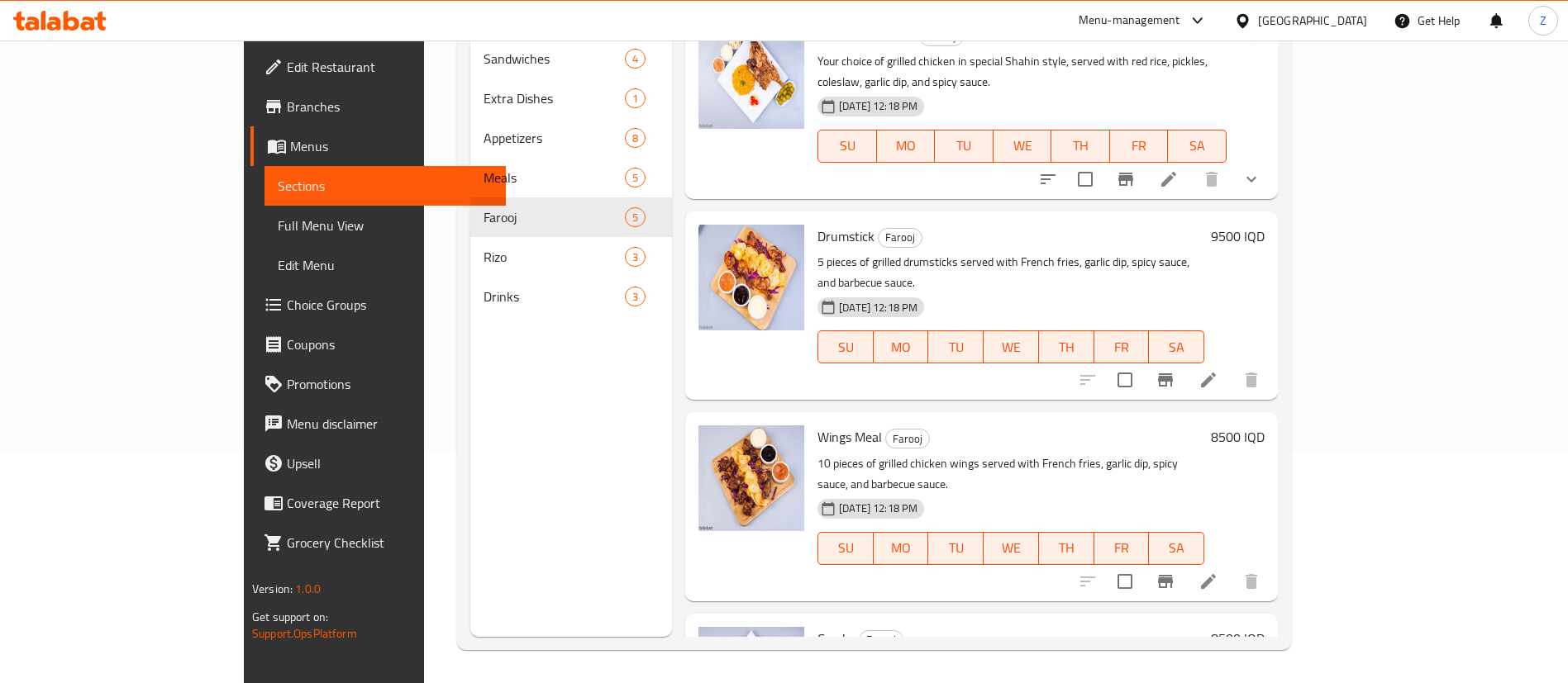
scroll to position [260, 0]
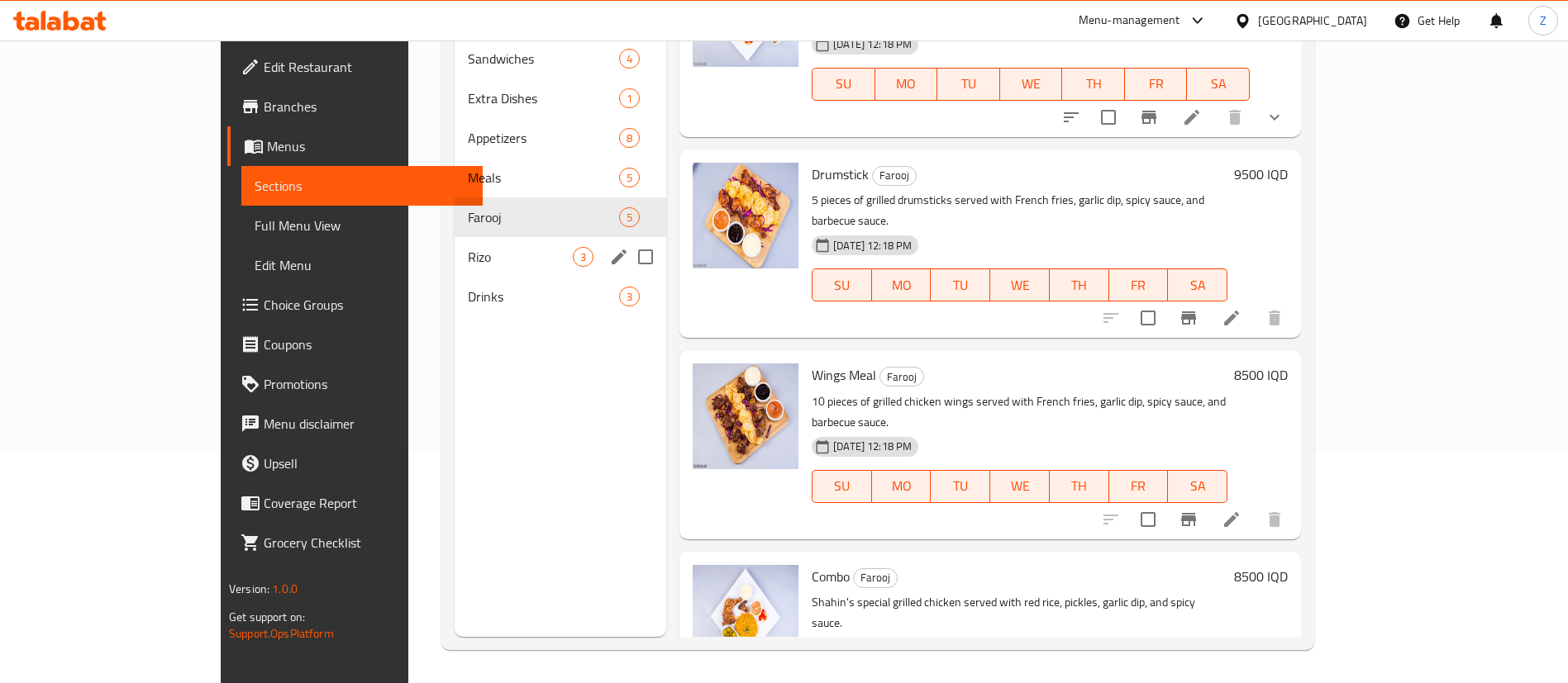
click at [455, 245] on div "Rizo 3" at bounding box center [561, 256] width 212 height 40
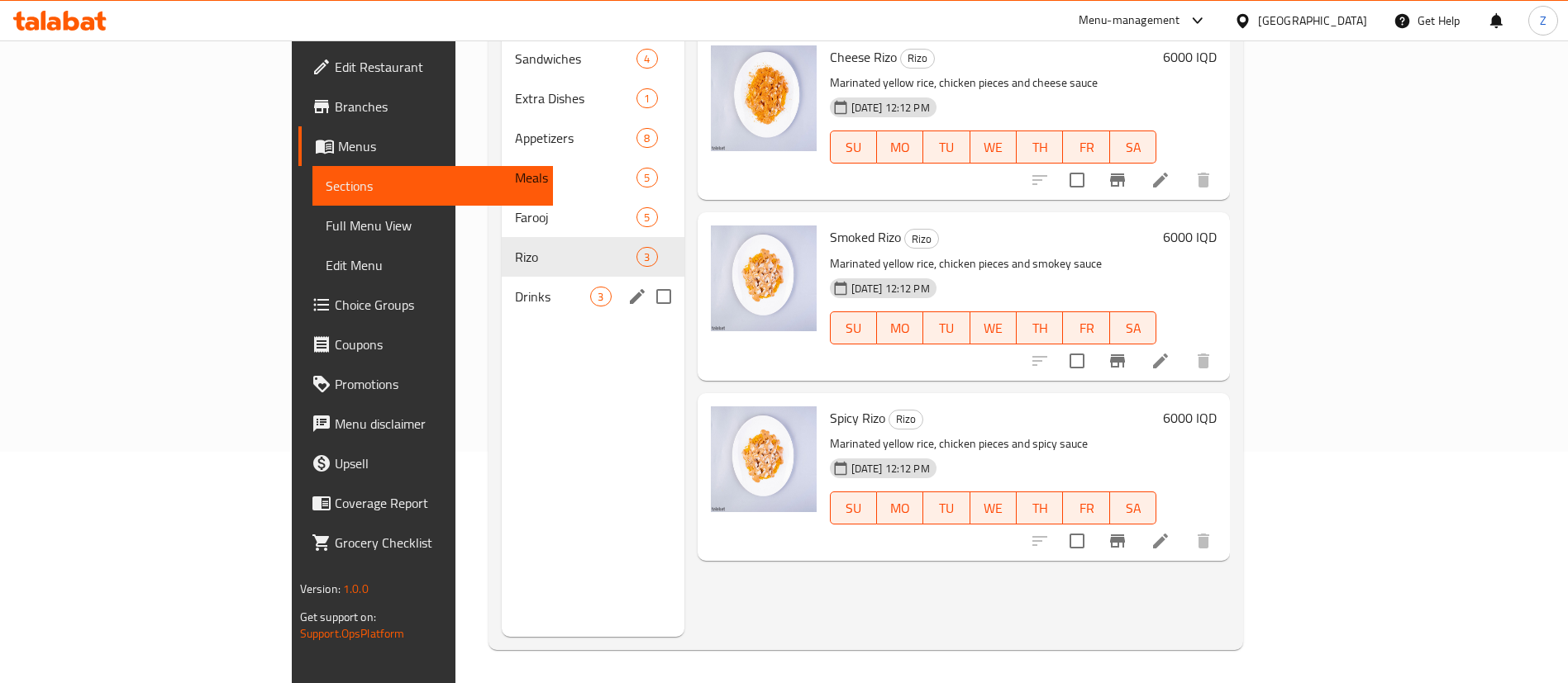
click at [502, 283] on div "Drinks 3" at bounding box center [592, 296] width 182 height 40
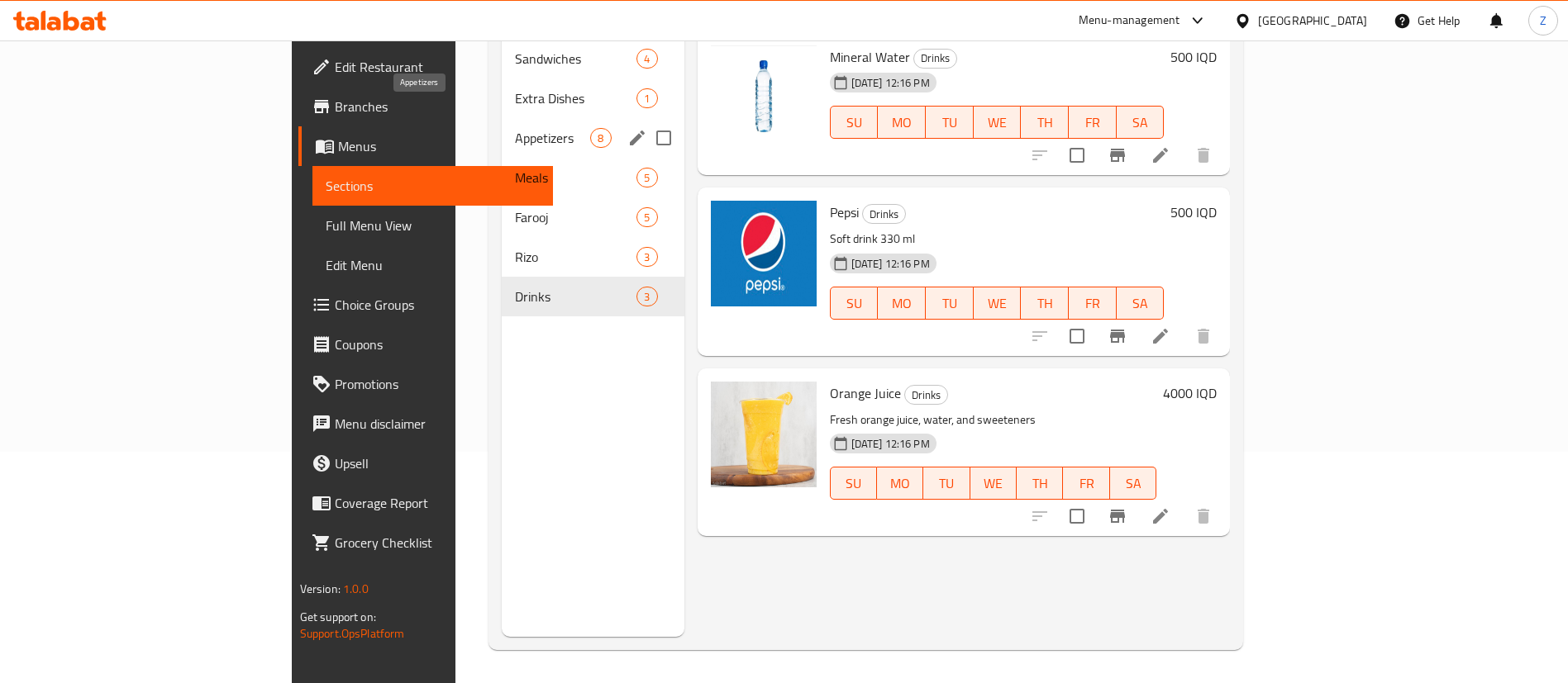
click at [515, 128] on span "Appetizers" at bounding box center [552, 138] width 75 height 19
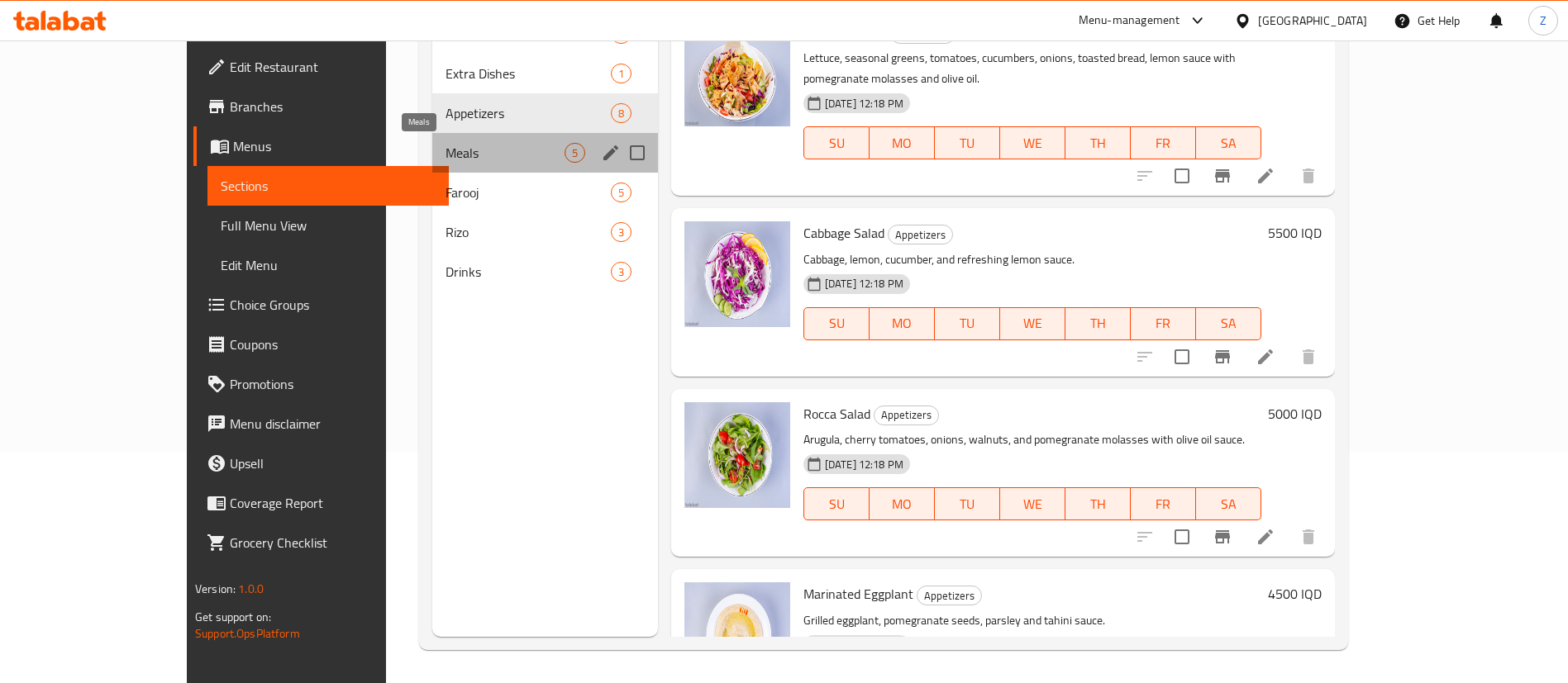
click at [445, 156] on span "Meals" at bounding box center [505, 153] width 119 height 19
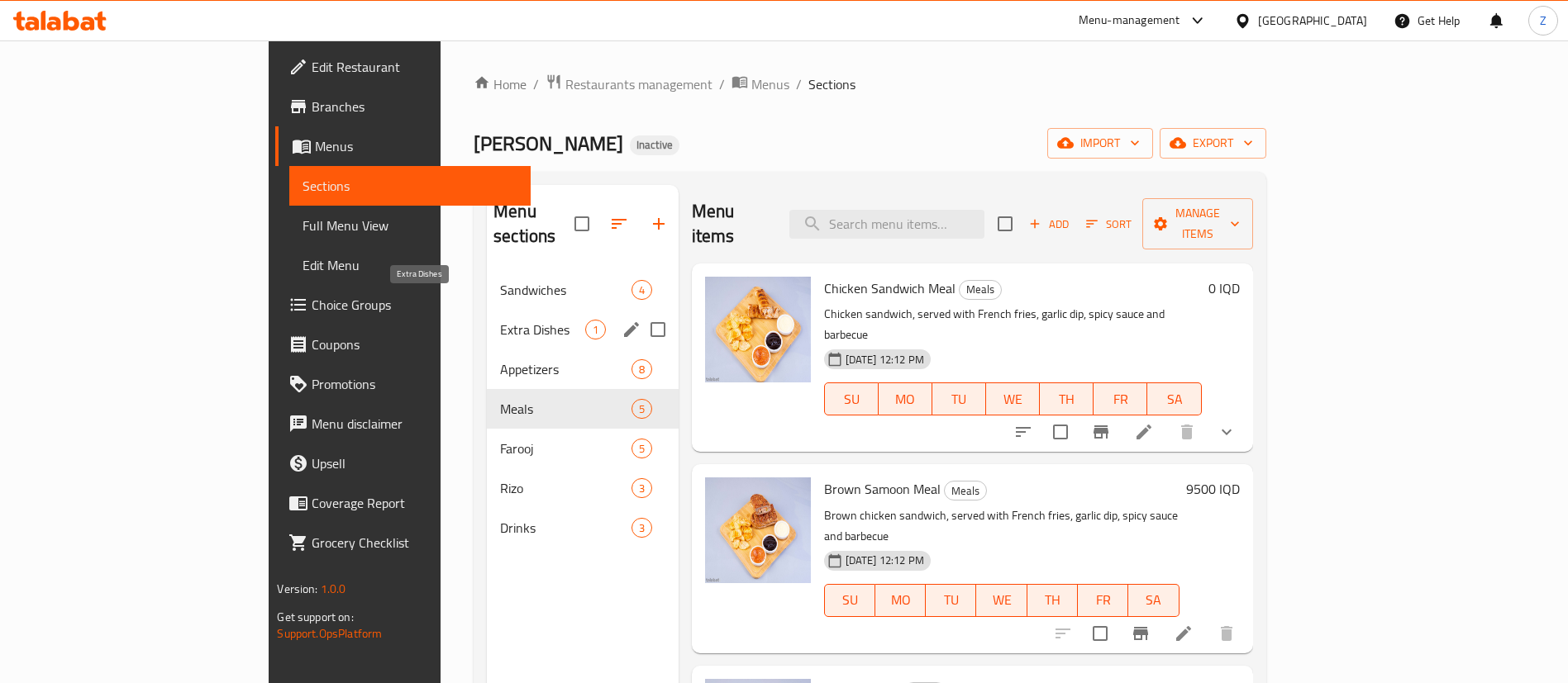
click at [501, 320] on span "Extra Dishes" at bounding box center [542, 329] width 85 height 19
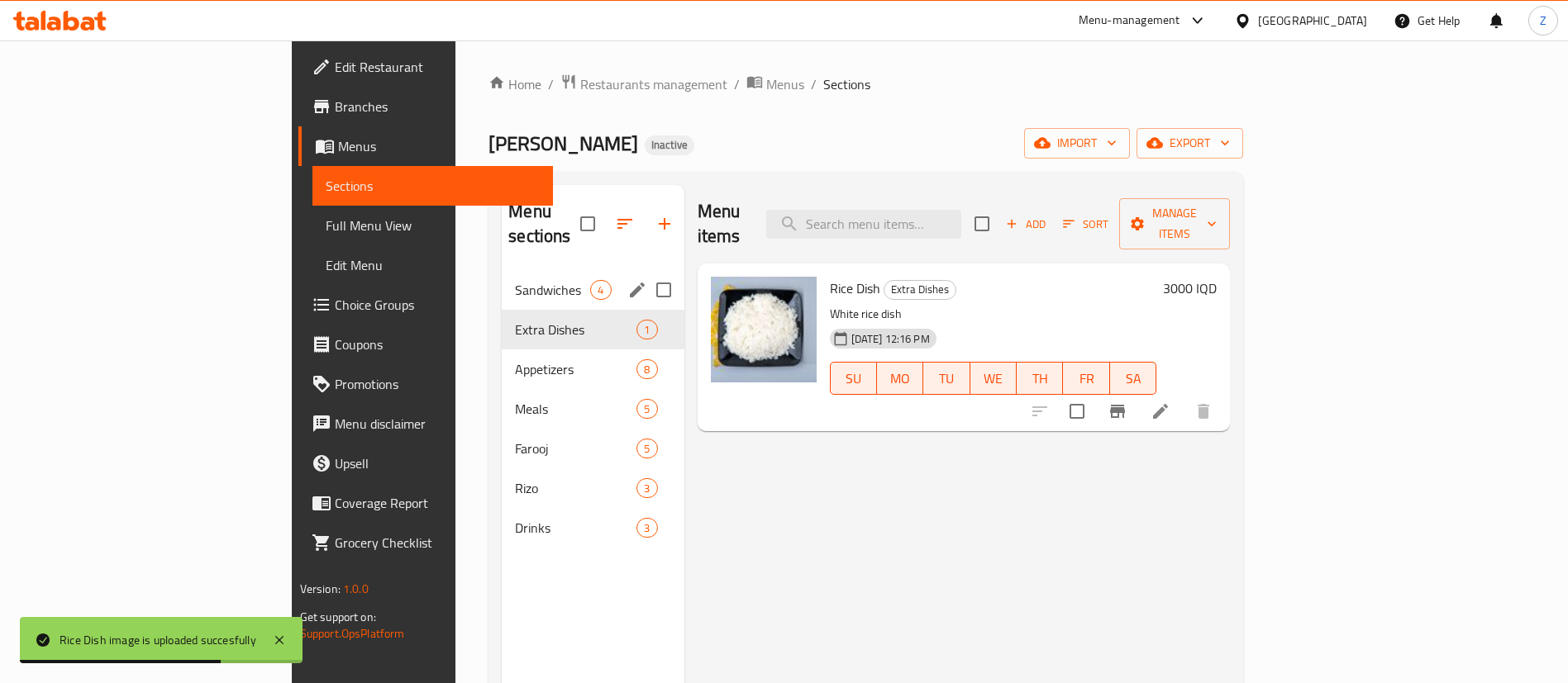
click at [502, 279] on div "Sandwiches 4" at bounding box center [592, 290] width 182 height 40
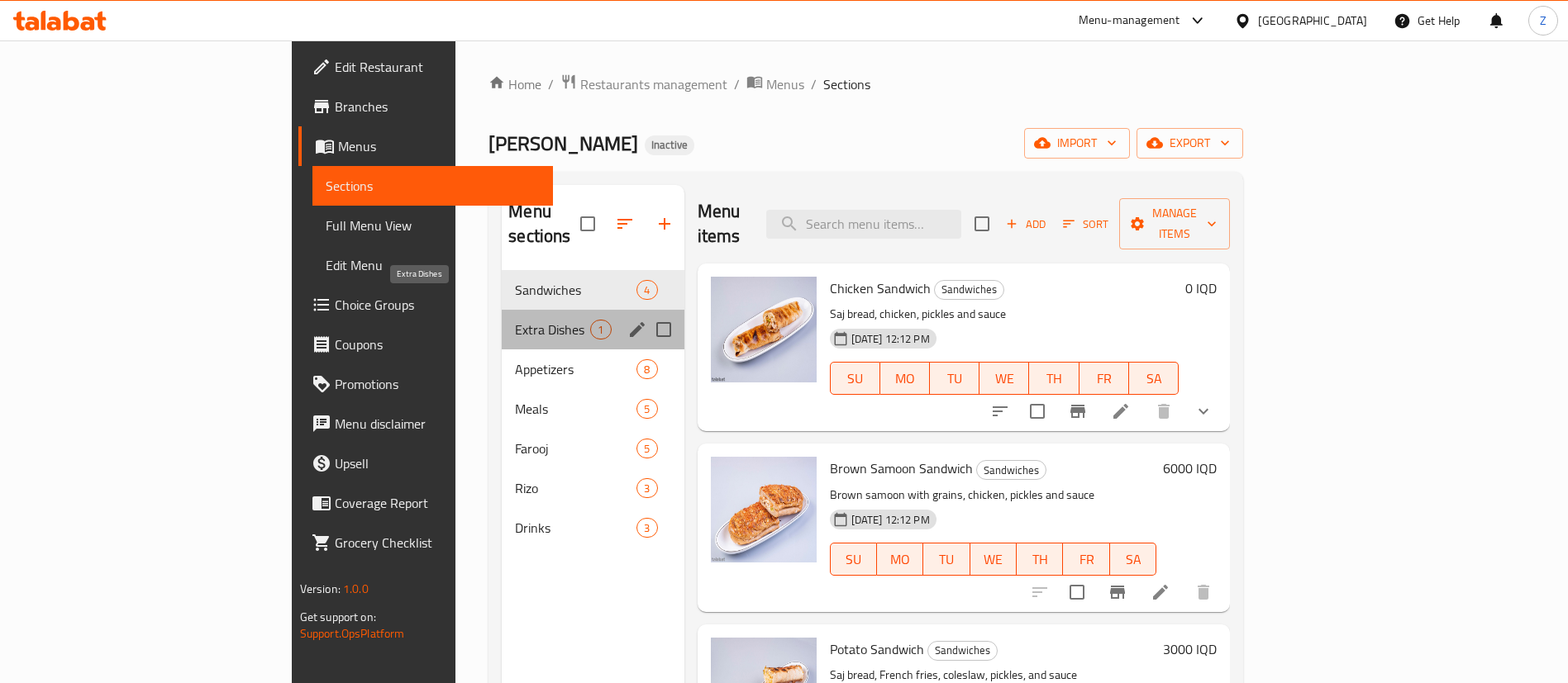
click at [515, 320] on span "Extra Dishes" at bounding box center [552, 329] width 75 height 19
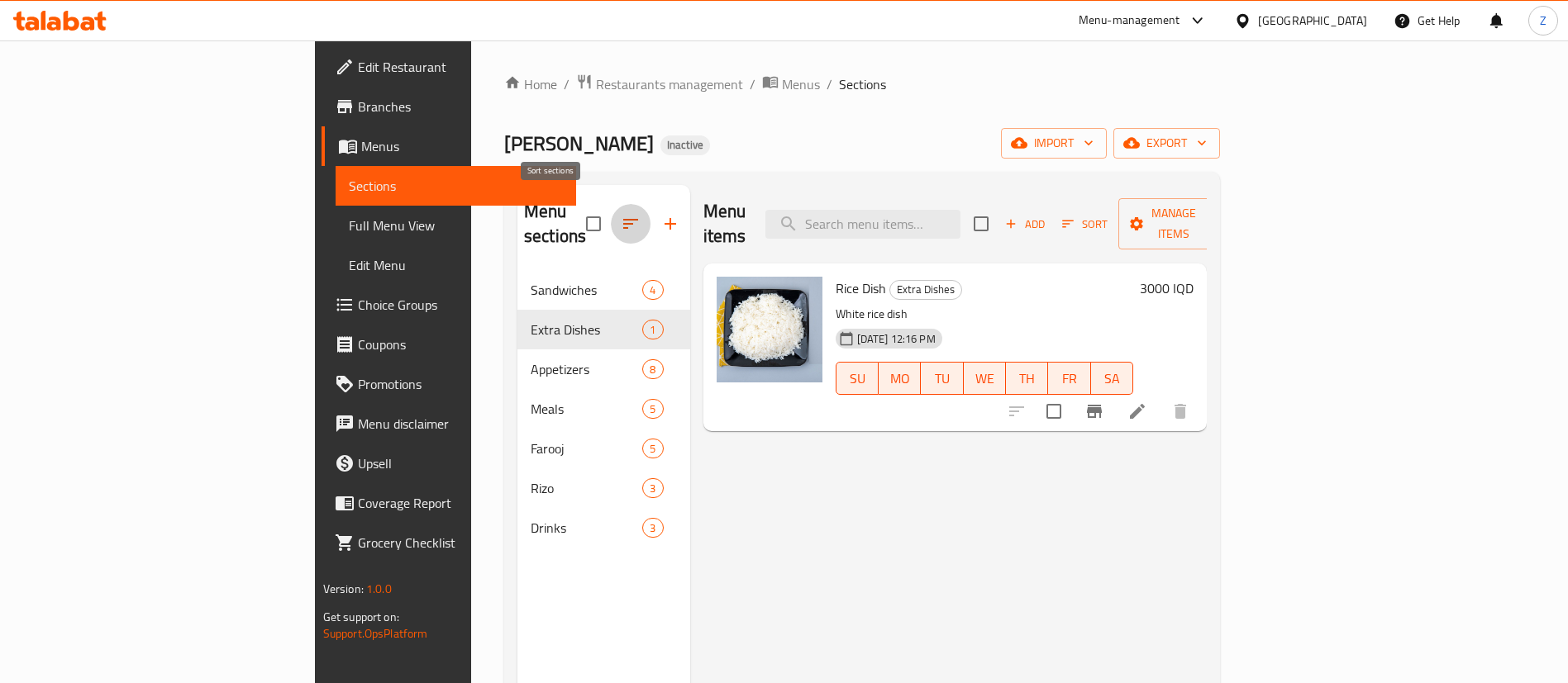
click at [611, 222] on button "button" at bounding box center [631, 223] width 40 height 40
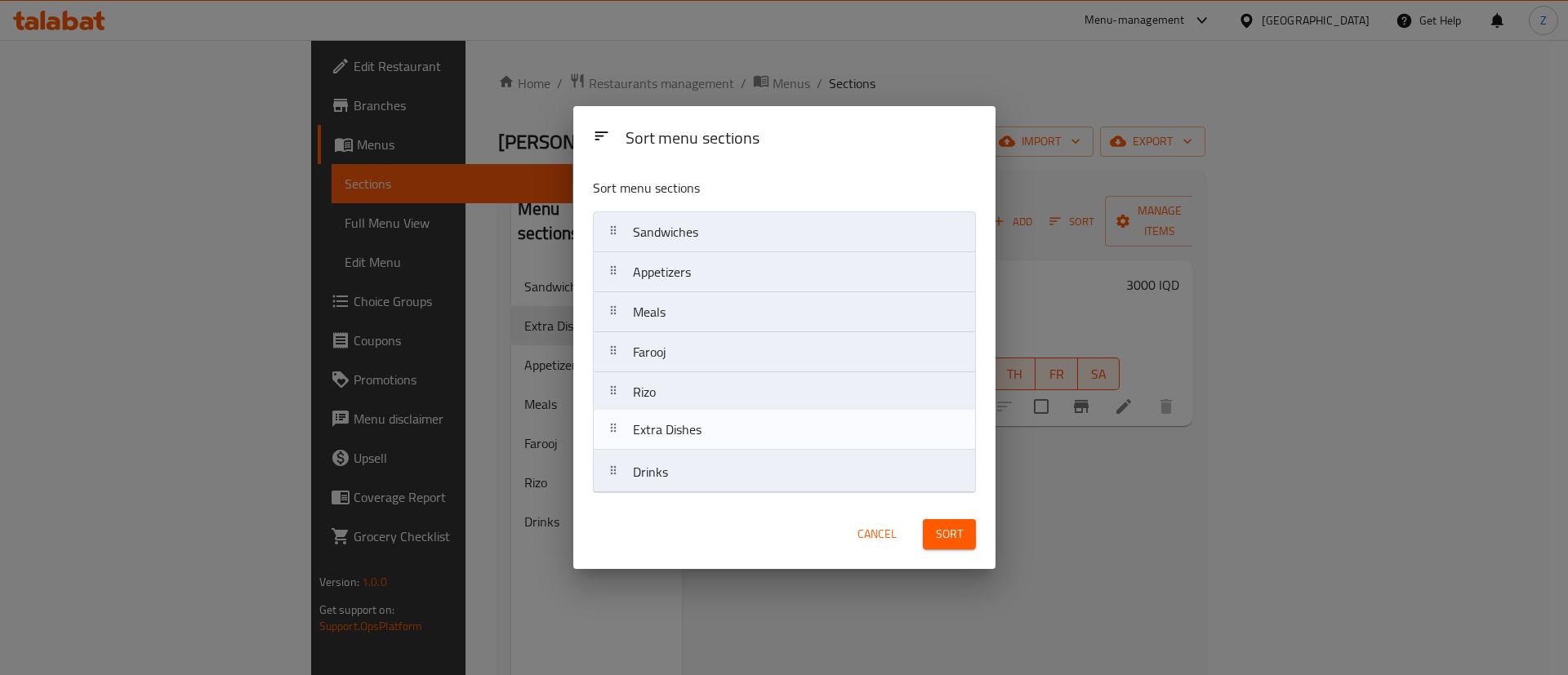
drag, startPoint x: 714, startPoint y: 284, endPoint x: 714, endPoint y: 446, distance: 162.0
click at [714, 446] on nav "Sandwiches Extra Dishes Appetizers Meals [PERSON_NAME] Drinks" at bounding box center [784, 351] width 383 height 281
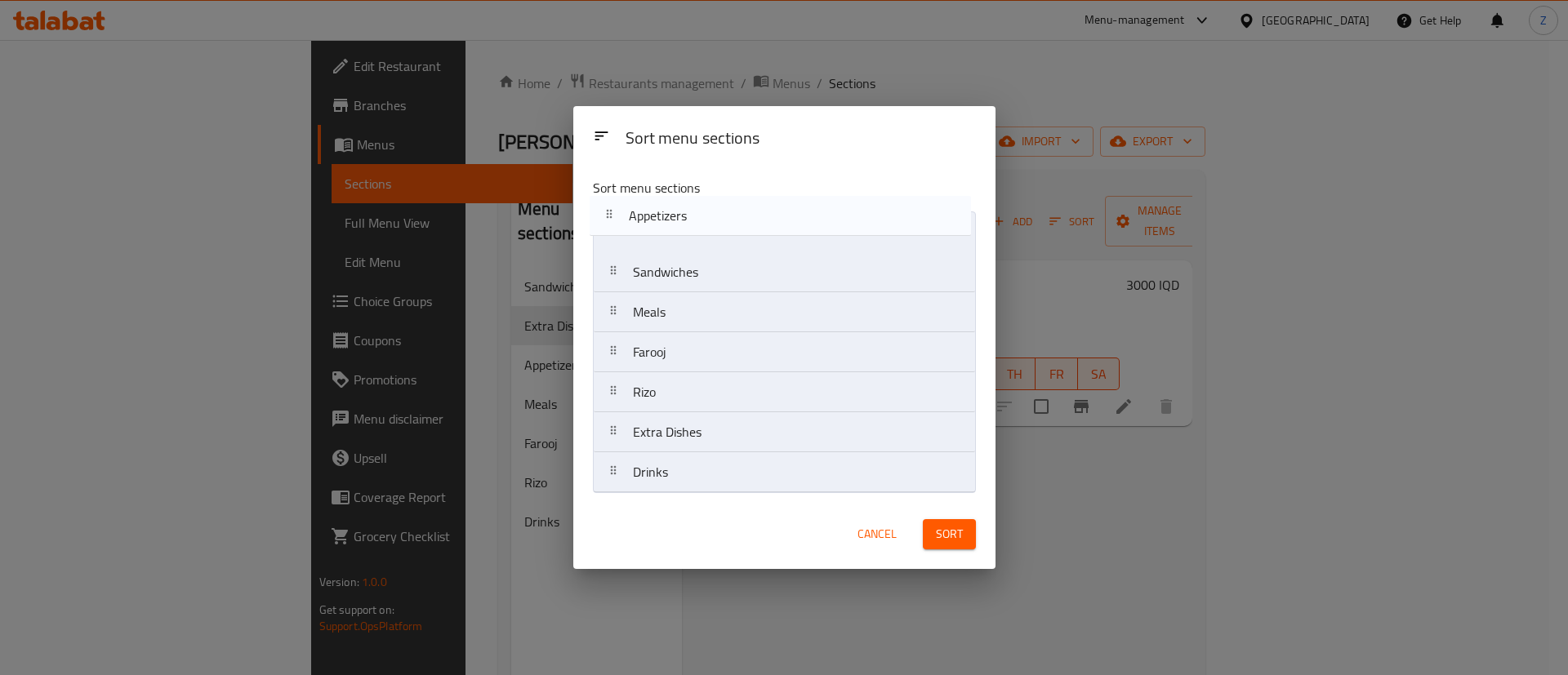
drag, startPoint x: 731, startPoint y: 276, endPoint x: 727, endPoint y: 215, distance: 61.1
click at [727, 215] on nav "Sandwiches Appetizers Meals Farooj [PERSON_NAME] Extra Dishes Drinks" at bounding box center [784, 351] width 383 height 281
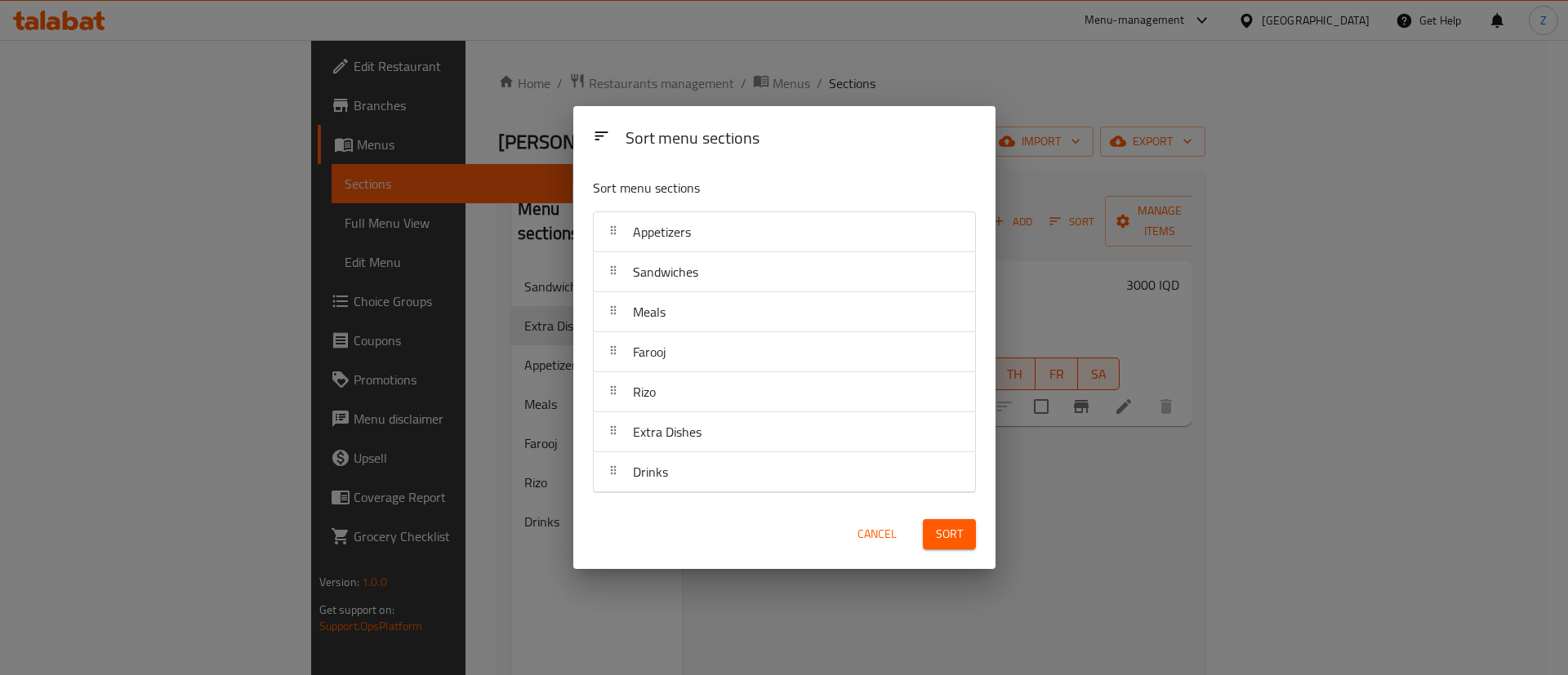
click at [960, 534] on span "Sort" at bounding box center [950, 534] width 27 height 20
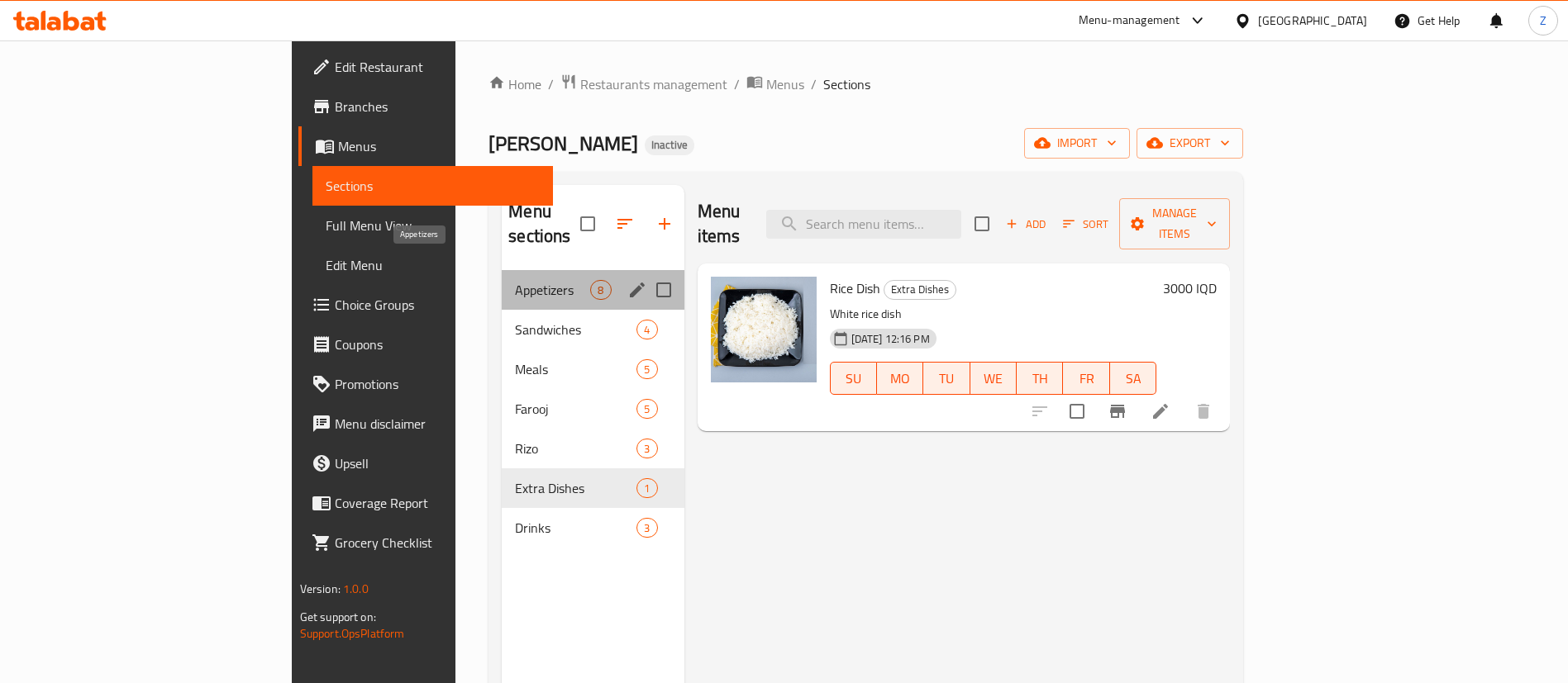
click at [515, 280] on span "Appetizers" at bounding box center [552, 290] width 75 height 19
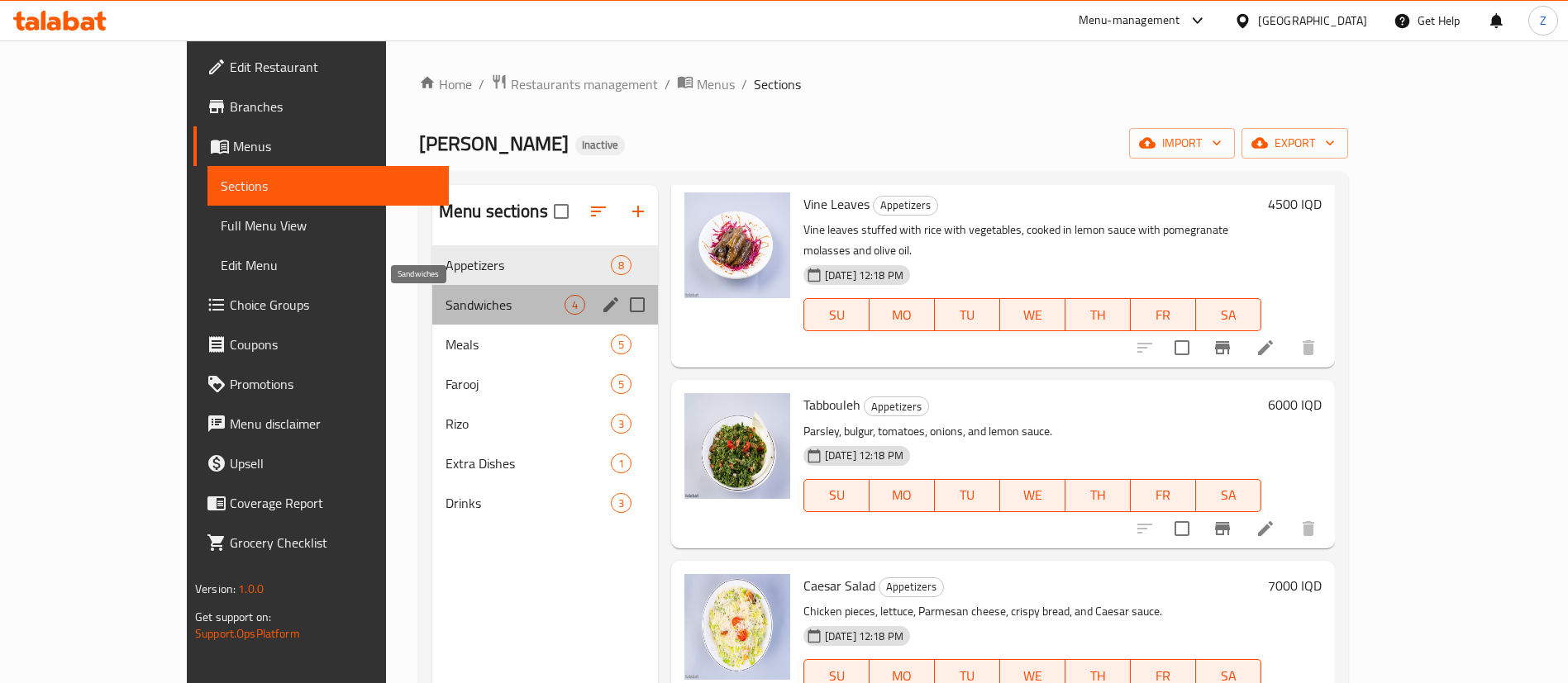
click at [445, 297] on span "Sandwiches" at bounding box center [505, 305] width 119 height 19
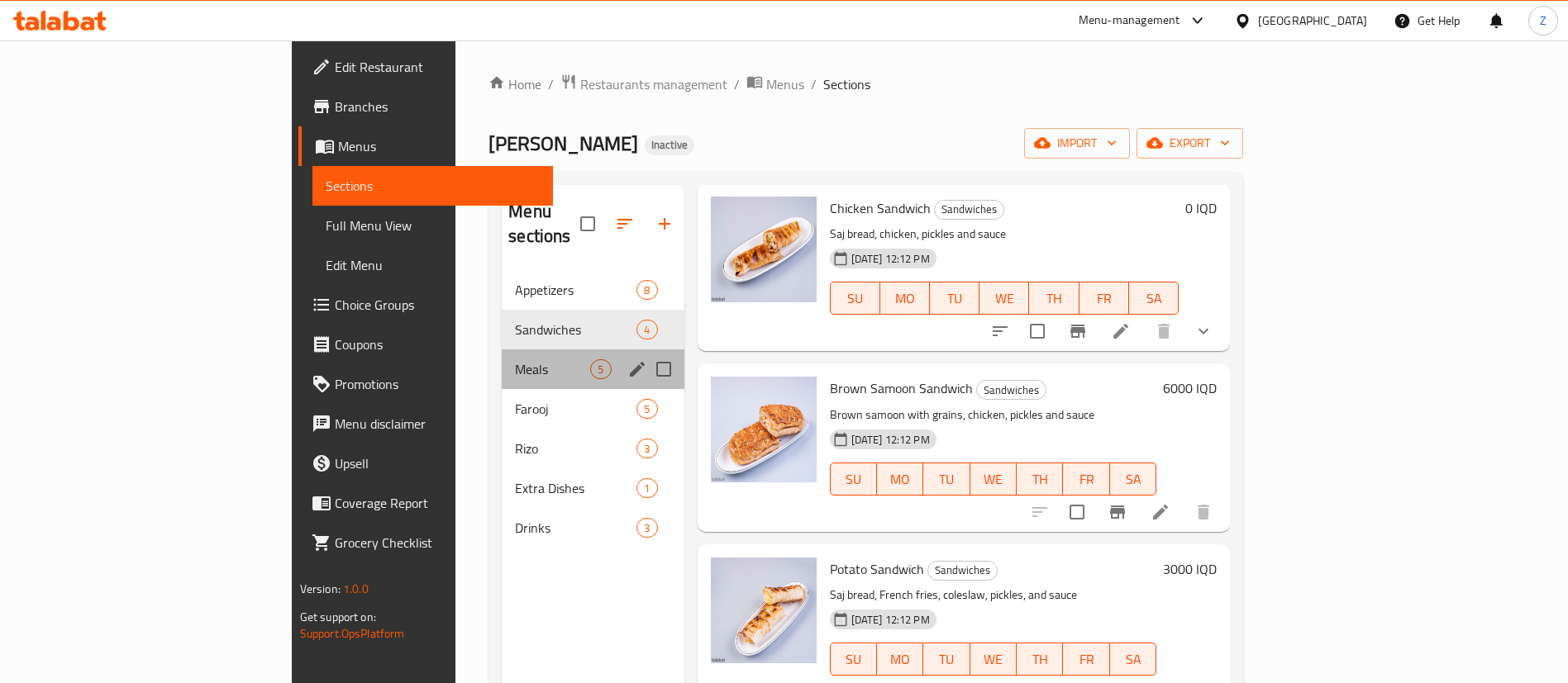
click at [502, 350] on div "Meals 5" at bounding box center [592, 369] width 182 height 40
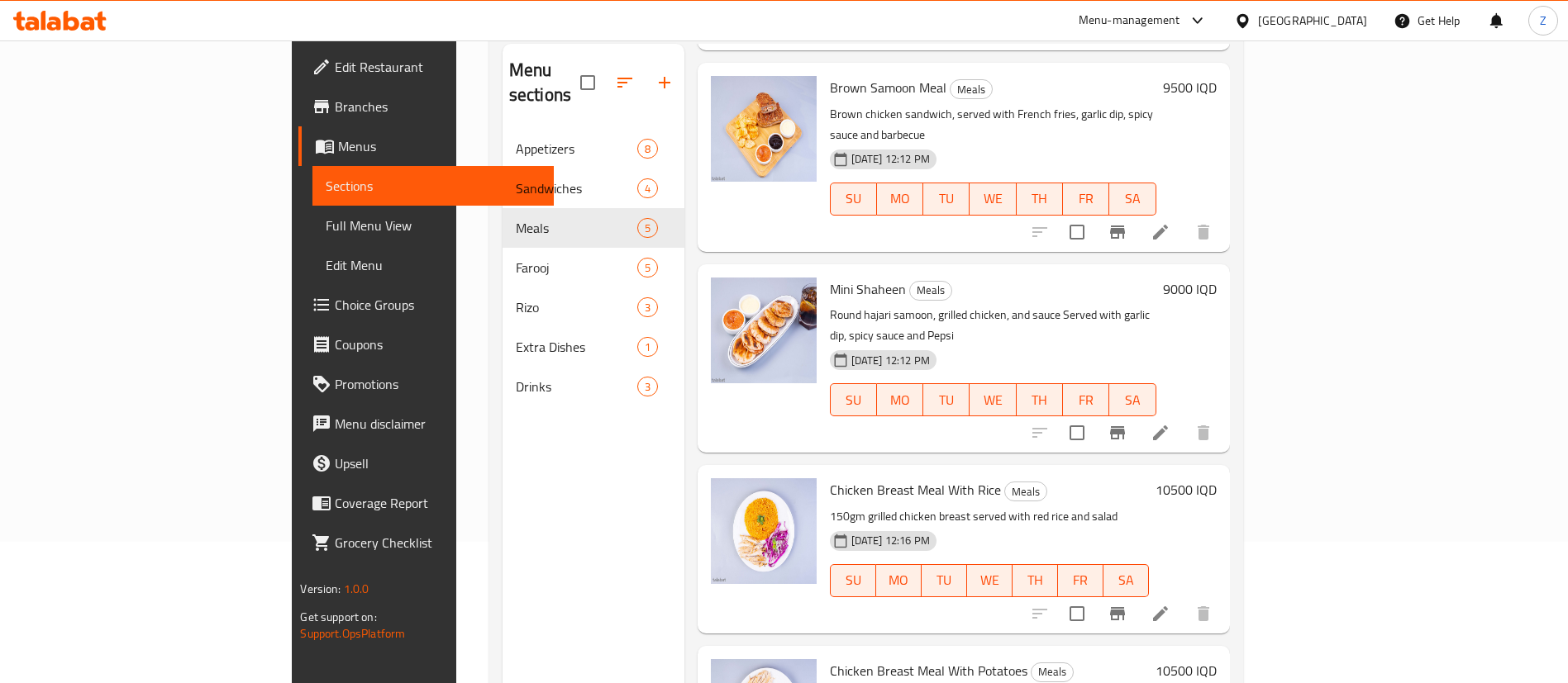
scroll to position [231, 0]
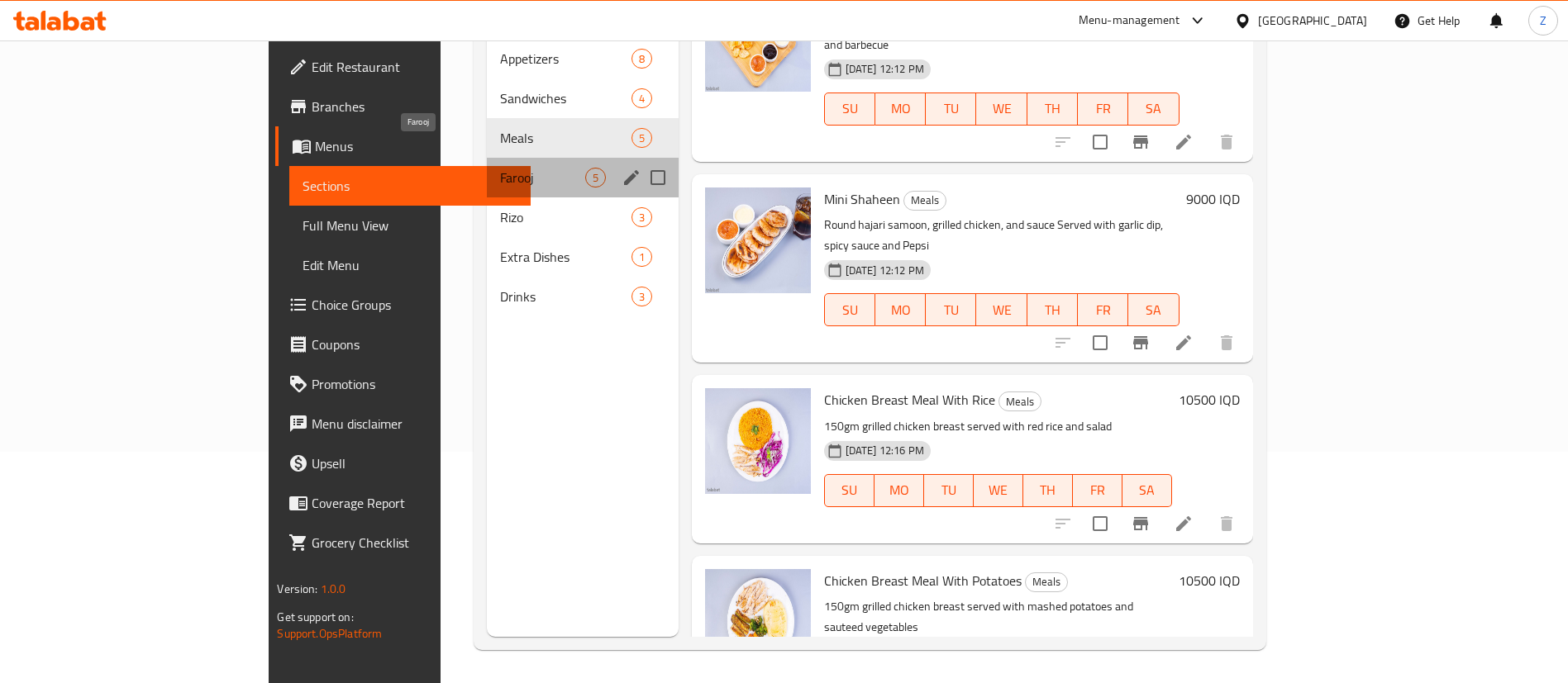
click at [501, 168] on span "Farooj" at bounding box center [542, 178] width 85 height 19
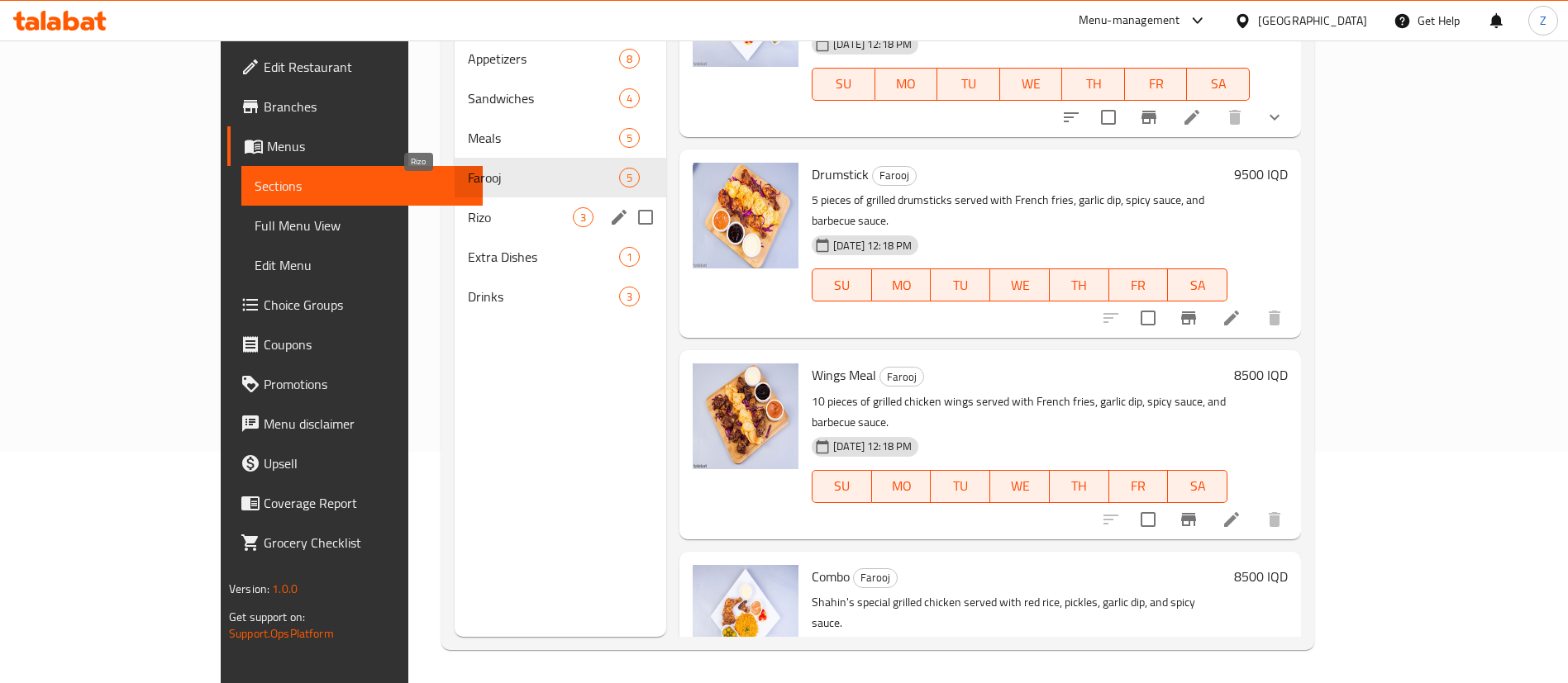
click at [468, 207] on span "Rizo" at bounding box center [520, 217] width 105 height 19
